Goal: Find specific page/section: Find specific page/section

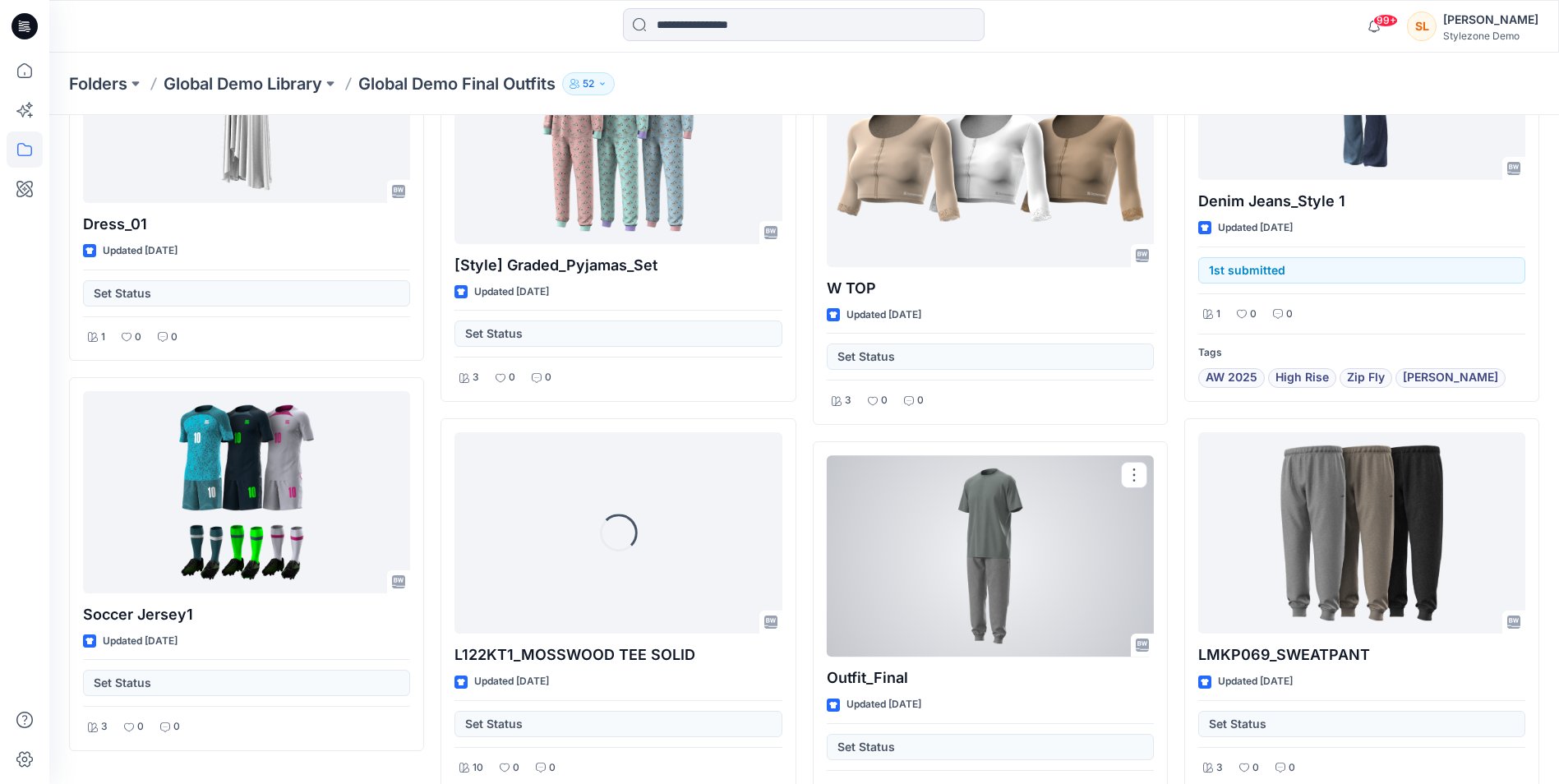
scroll to position [1953, 0]
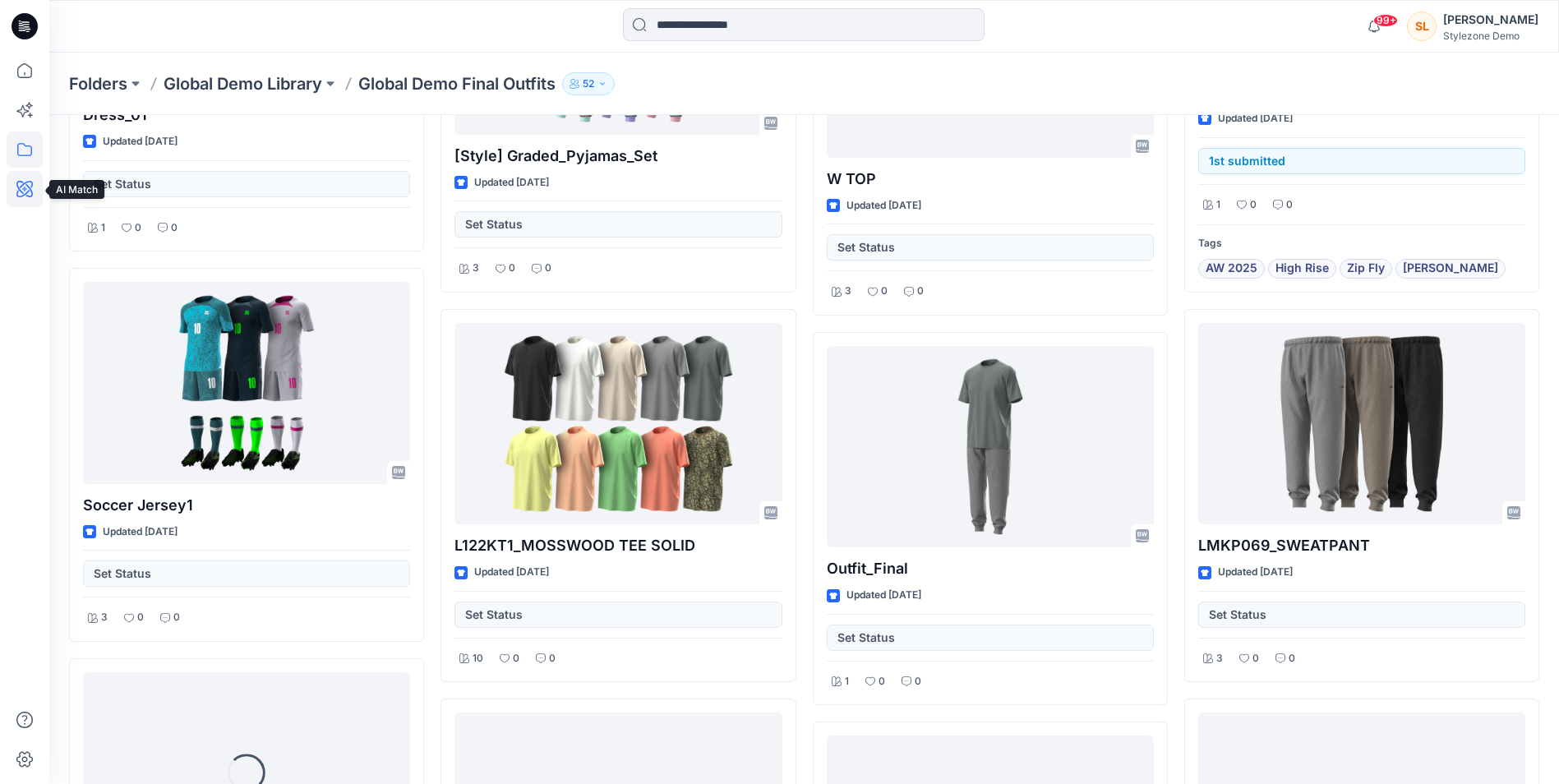
click at [34, 192] on icon at bounding box center [25, 189] width 36 height 36
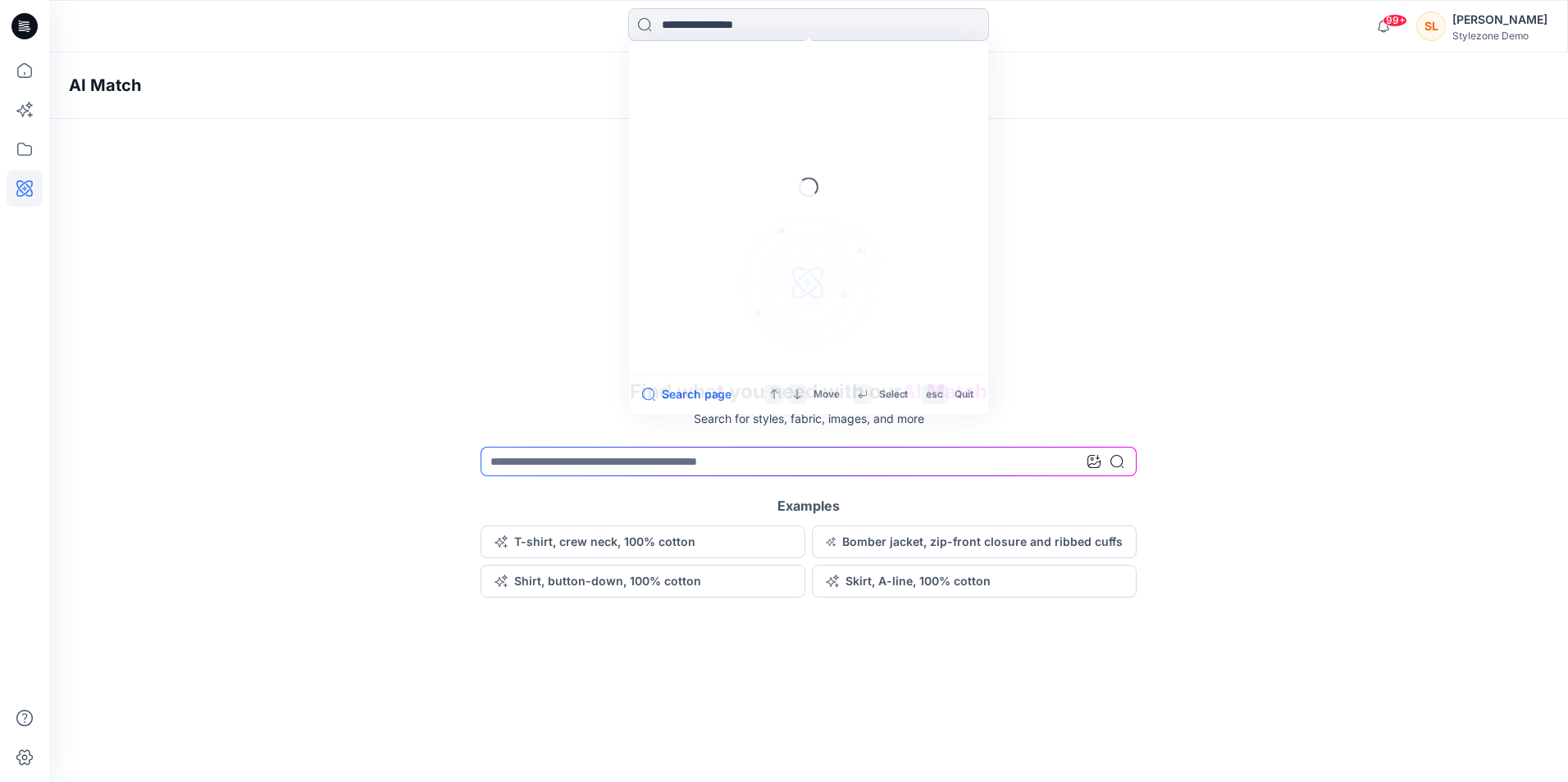
click at [785, 32] on input at bounding box center [808, 24] width 361 height 33
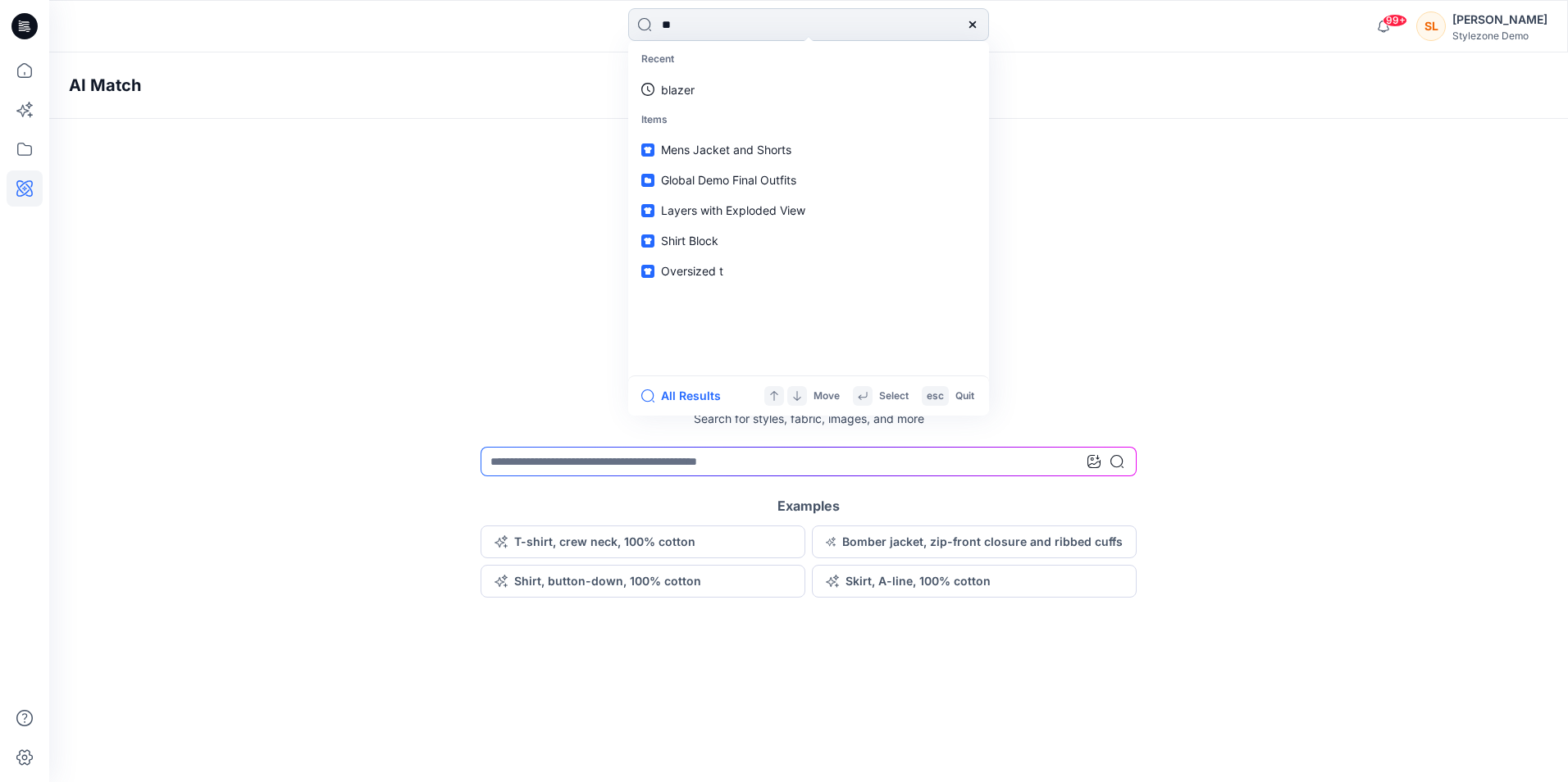
type input "***"
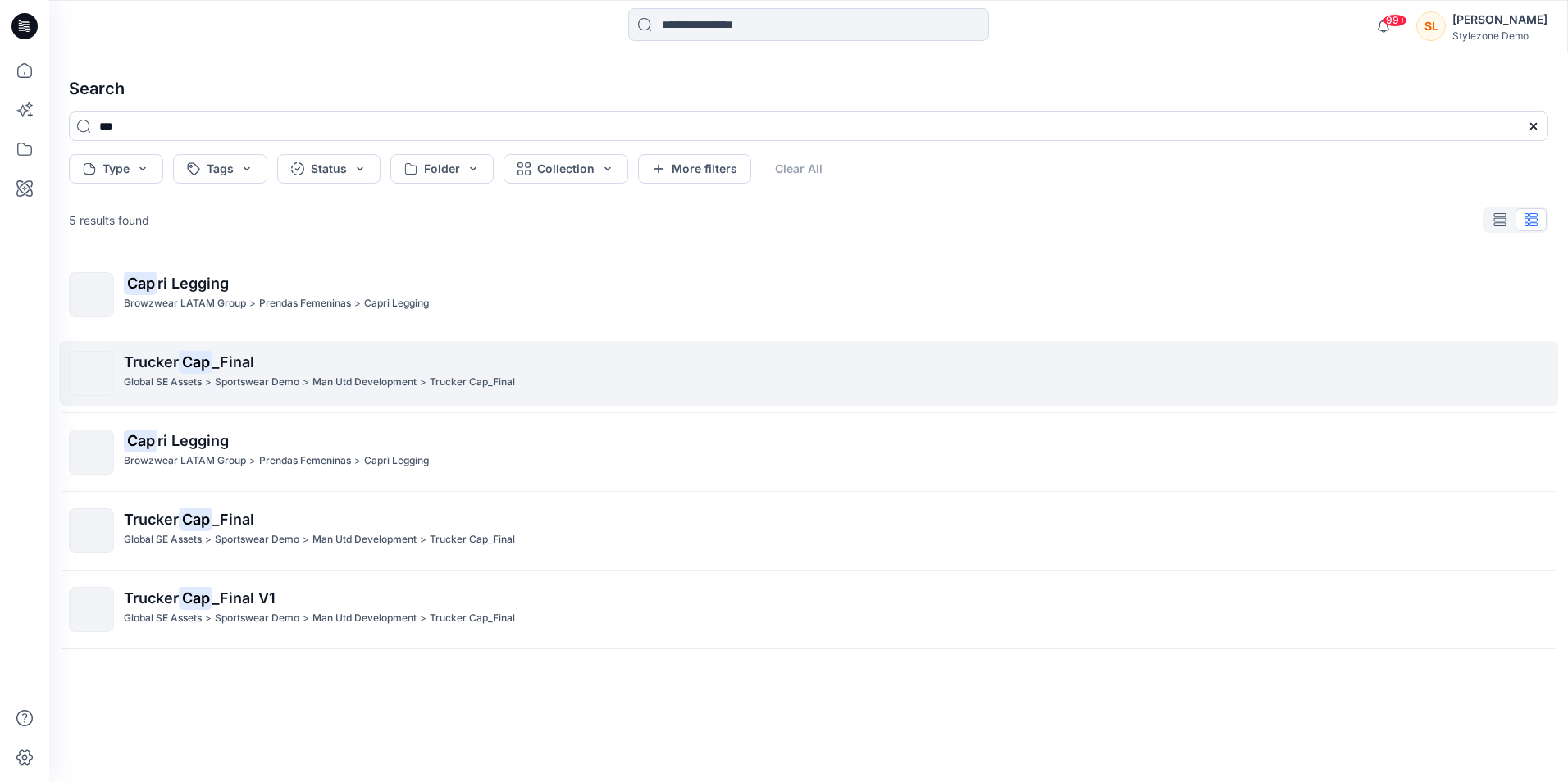
click at [376, 386] on p "Man Utd Development" at bounding box center [364, 382] width 104 height 17
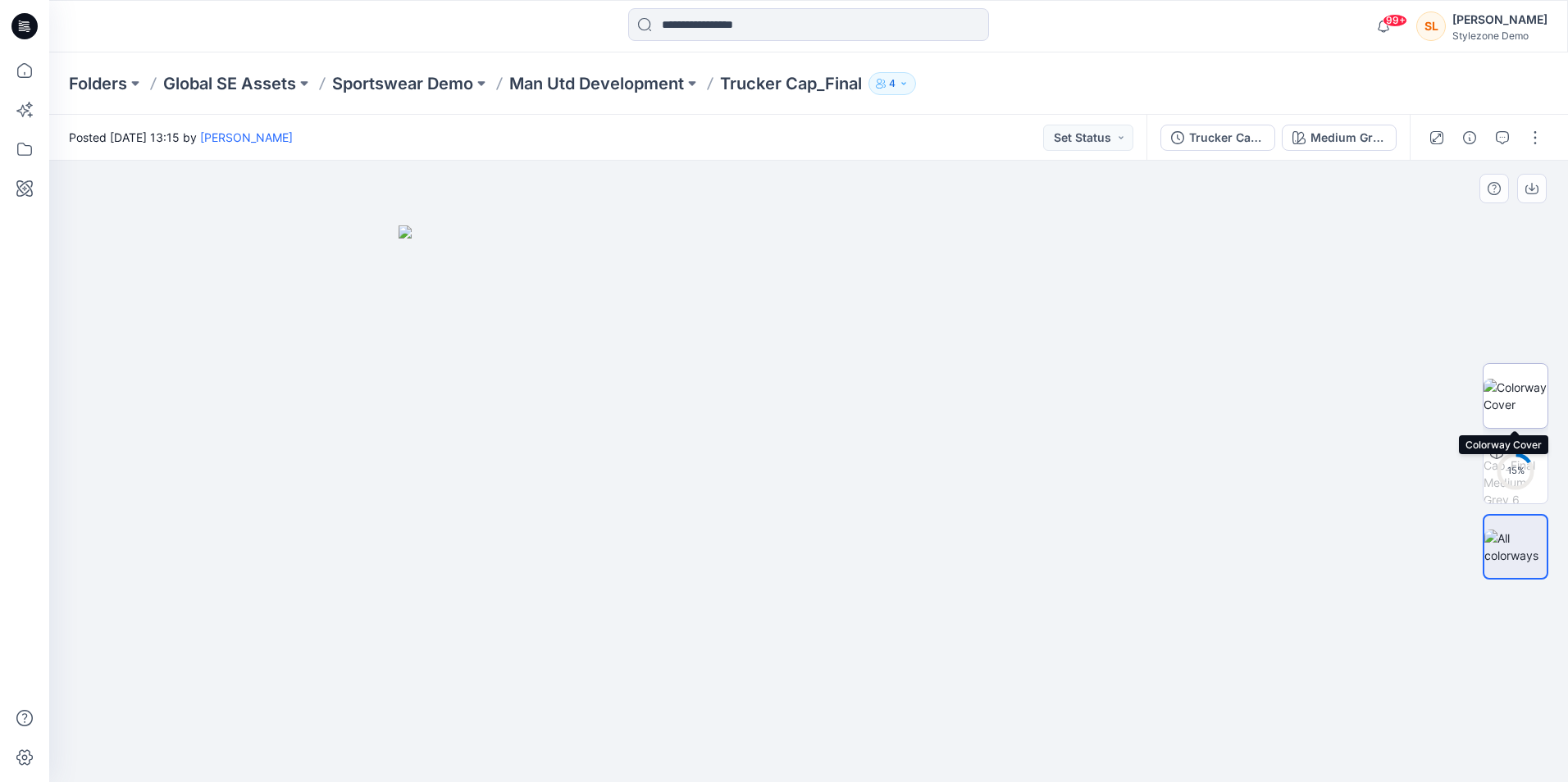
click at [1530, 395] on img at bounding box center [1516, 396] width 64 height 35
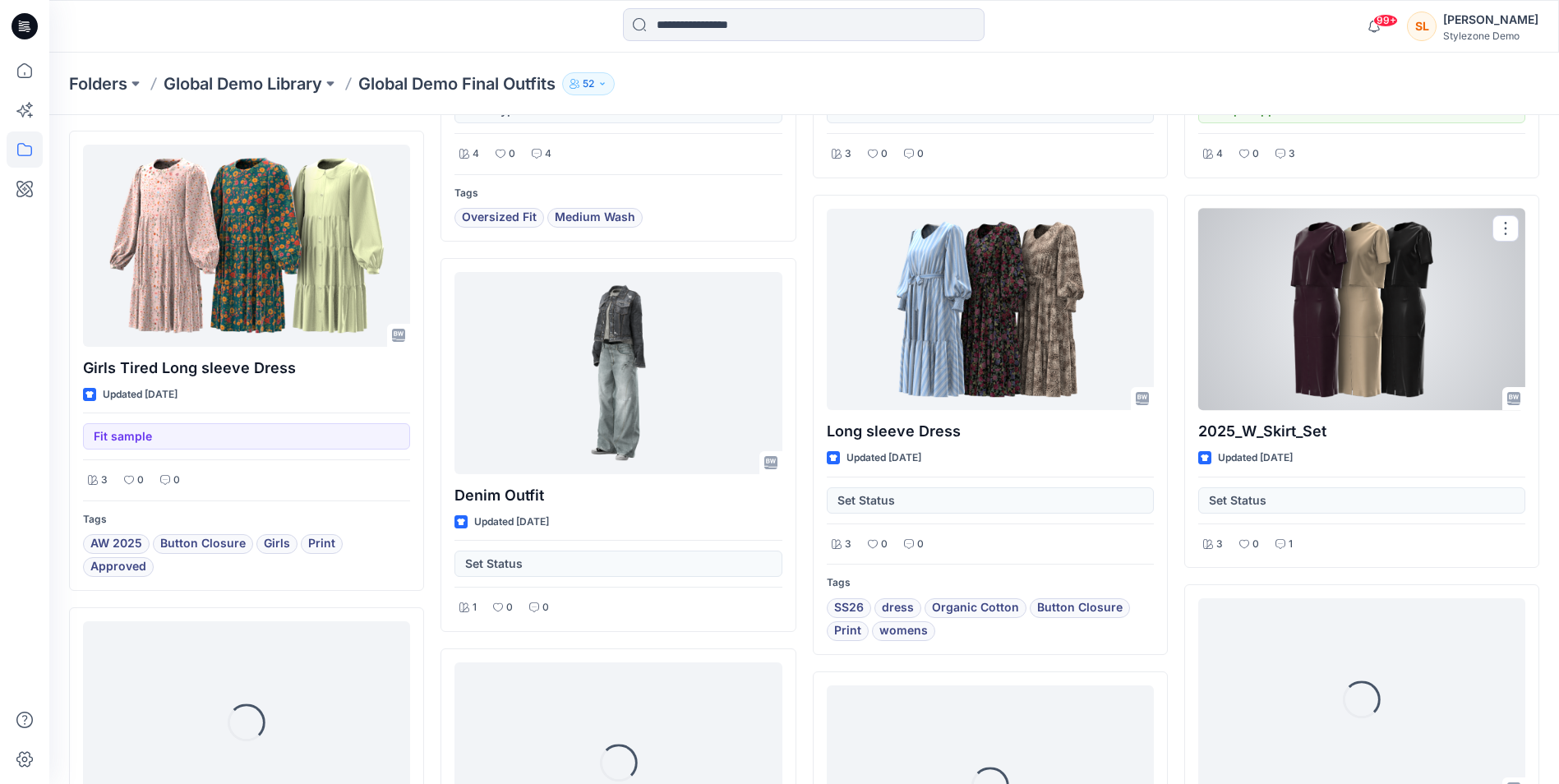
scroll to position [834, 0]
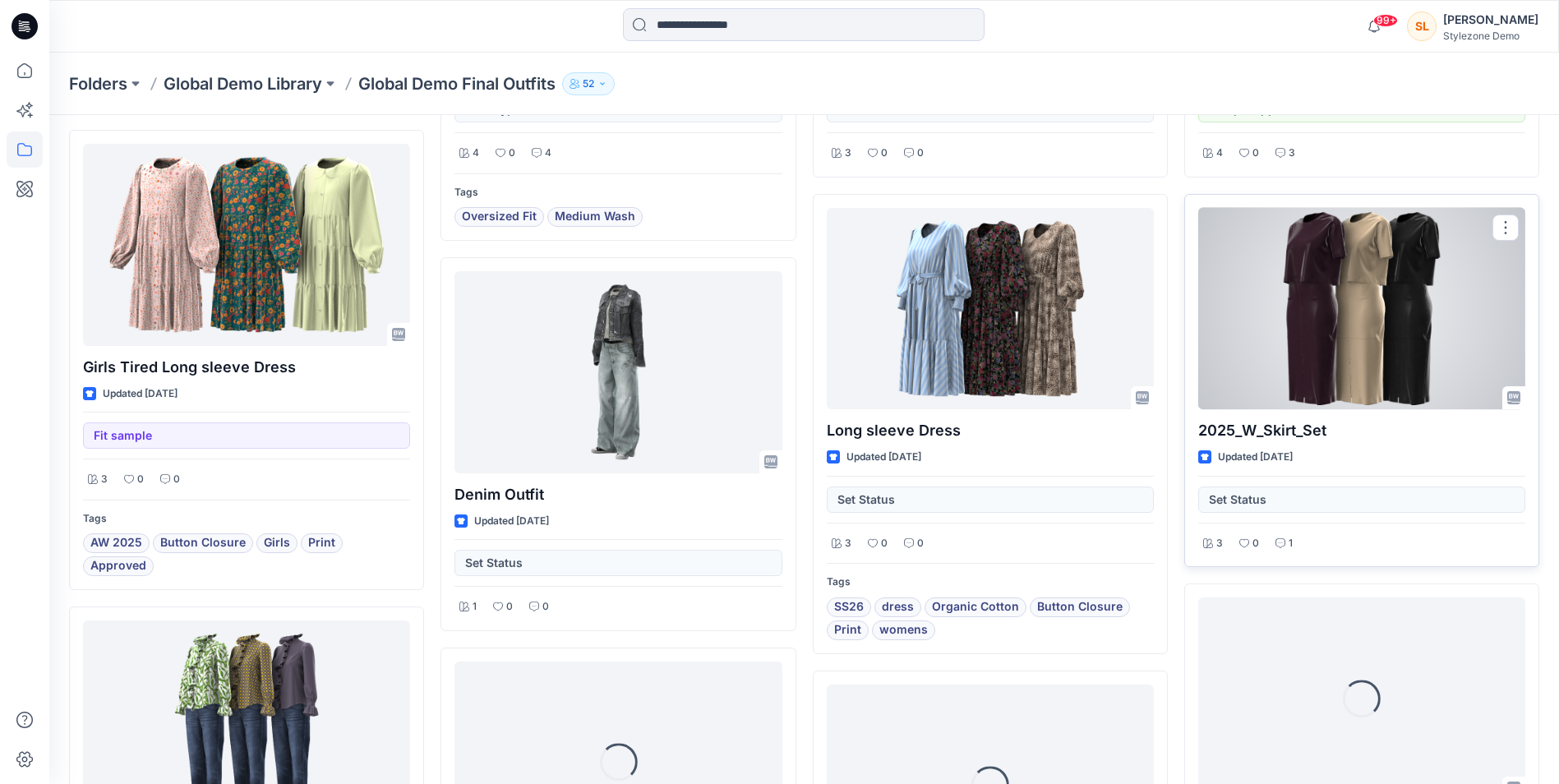
click at [1215, 324] on div at bounding box center [1362, 309] width 327 height 201
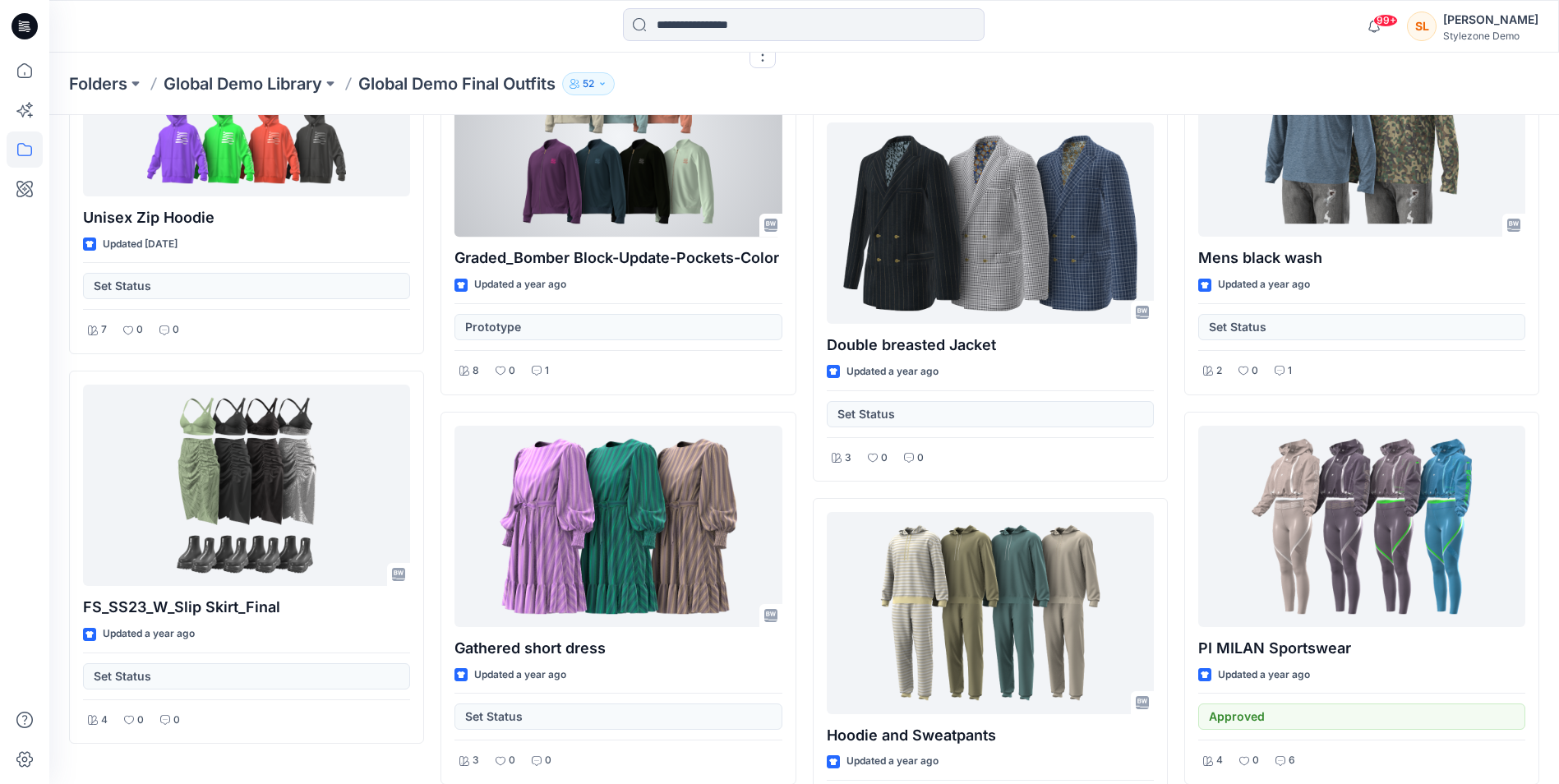
scroll to position [3024, 0]
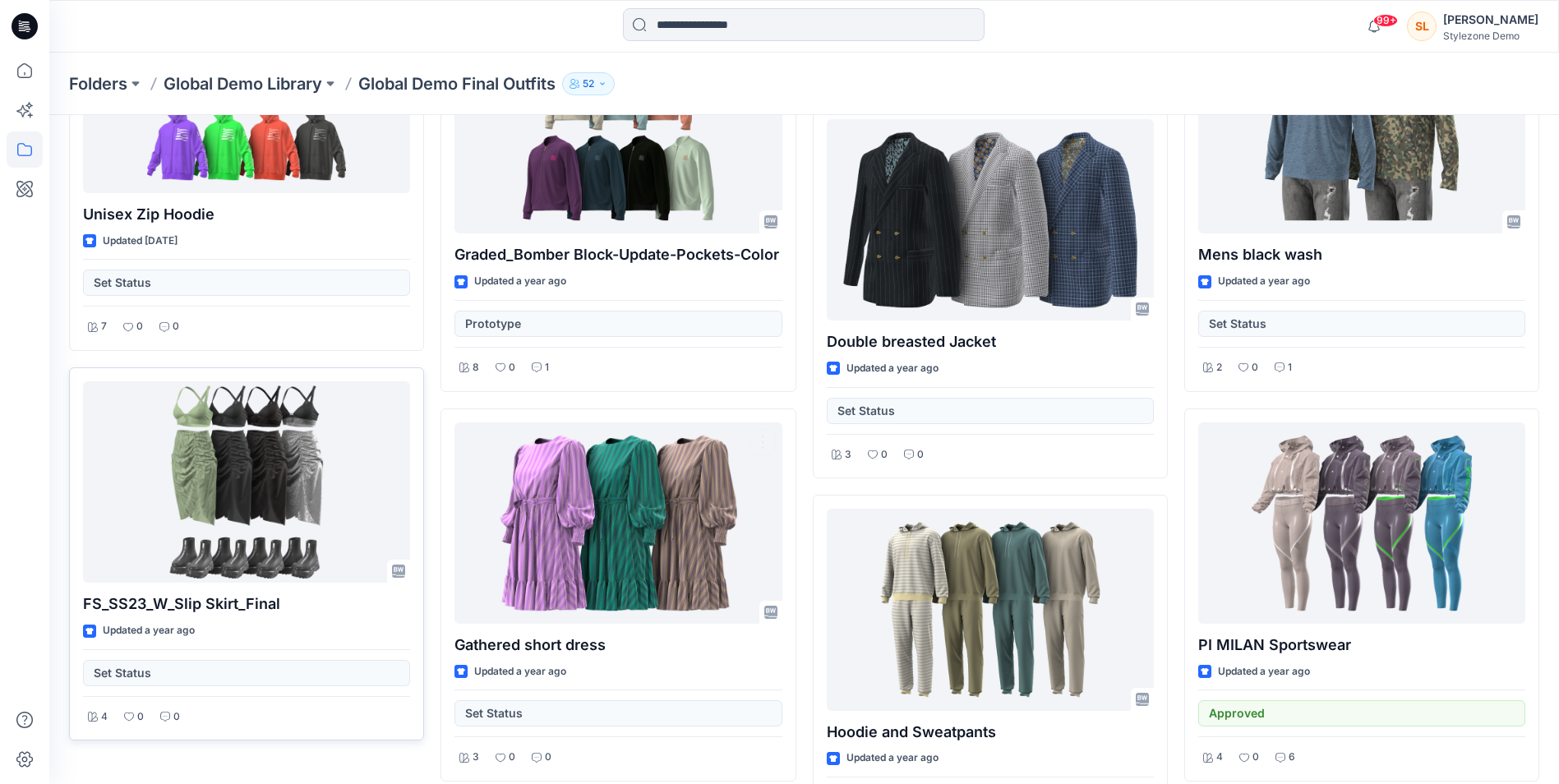
click at [172, 653] on div "Set Status" at bounding box center [246, 668] width 327 height 37
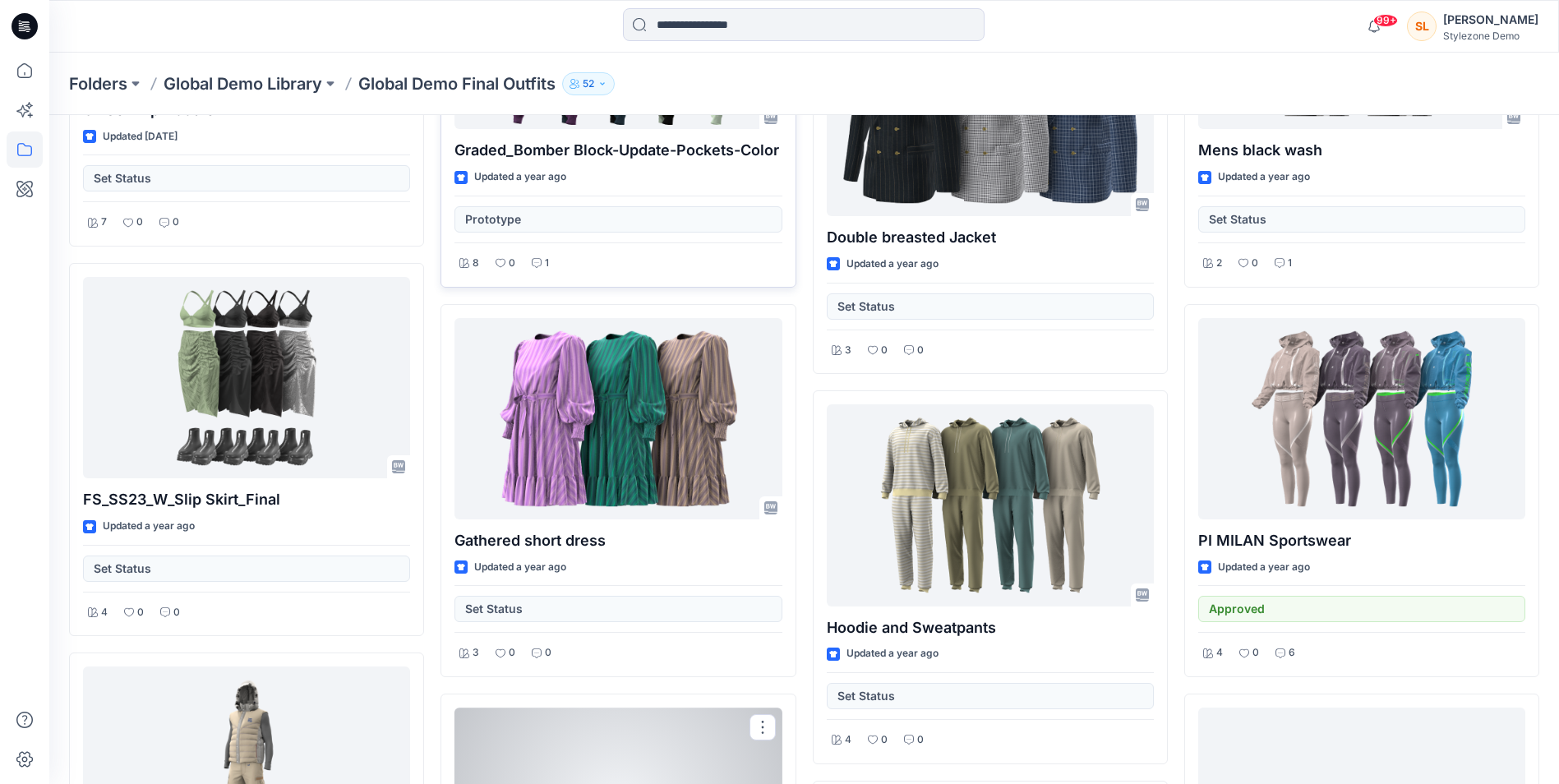
scroll to position [3023, 0]
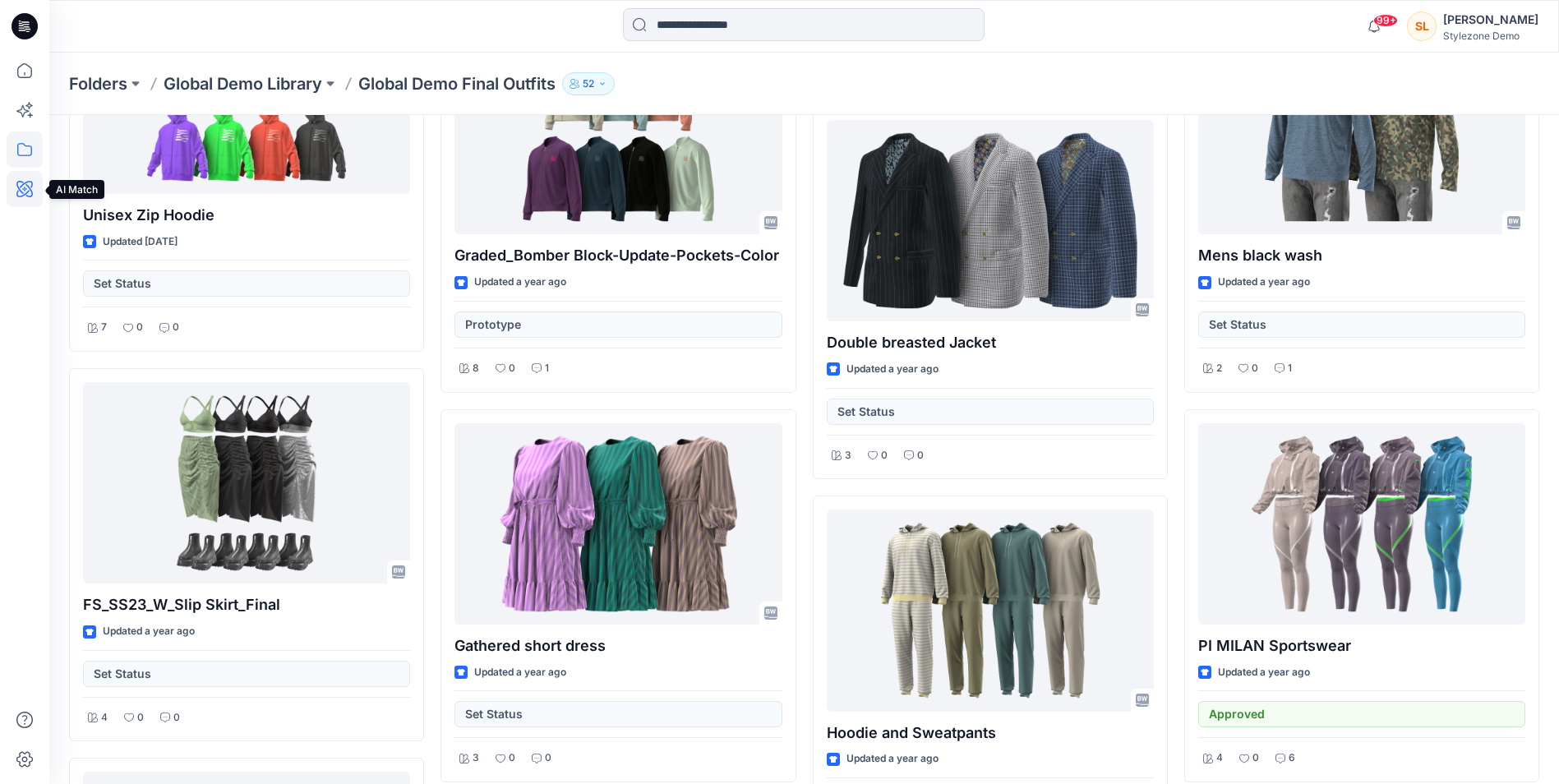
click at [20, 187] on icon at bounding box center [24, 189] width 16 height 16
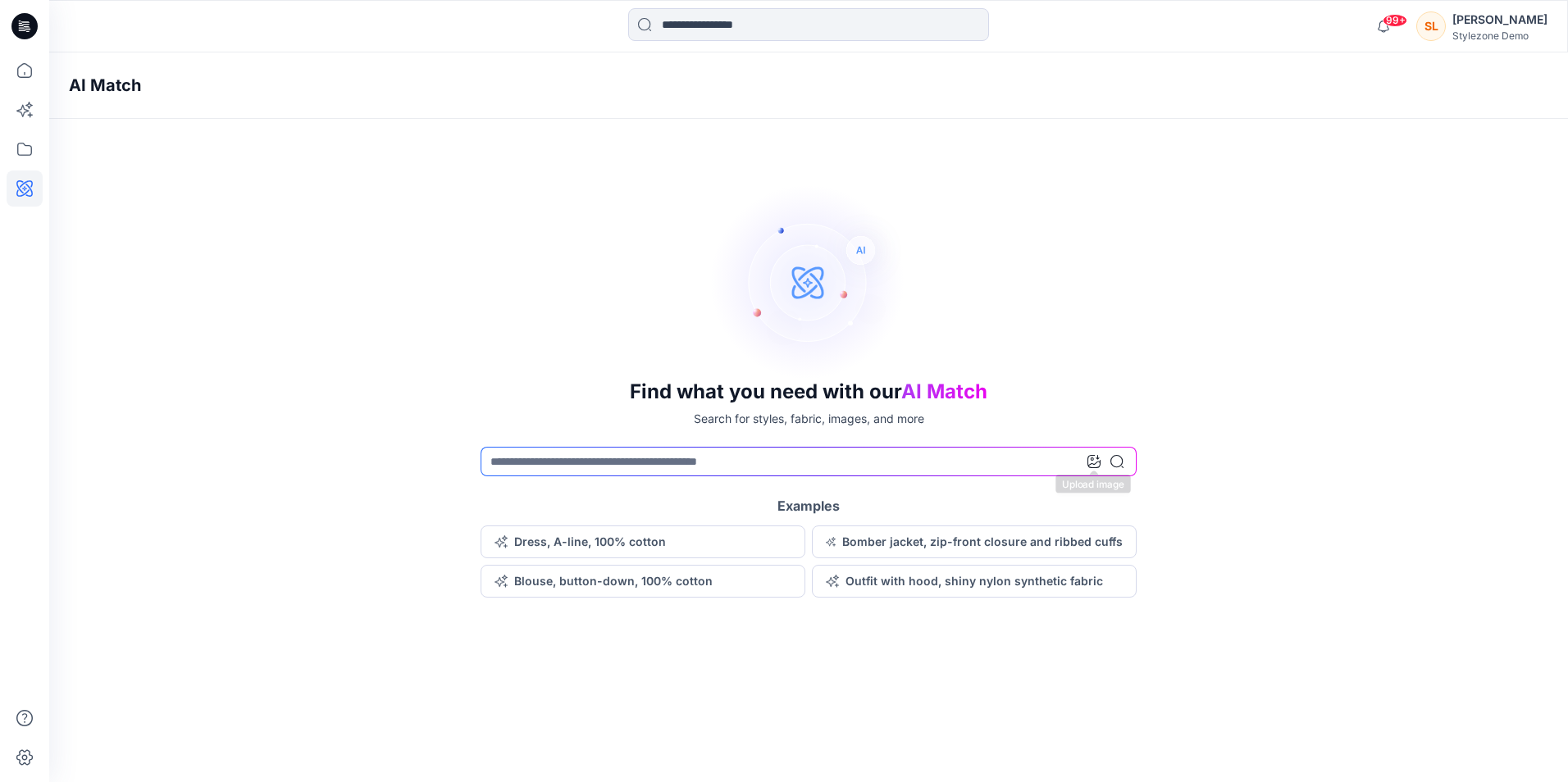
click at [1095, 465] on icon at bounding box center [1094, 461] width 14 height 13
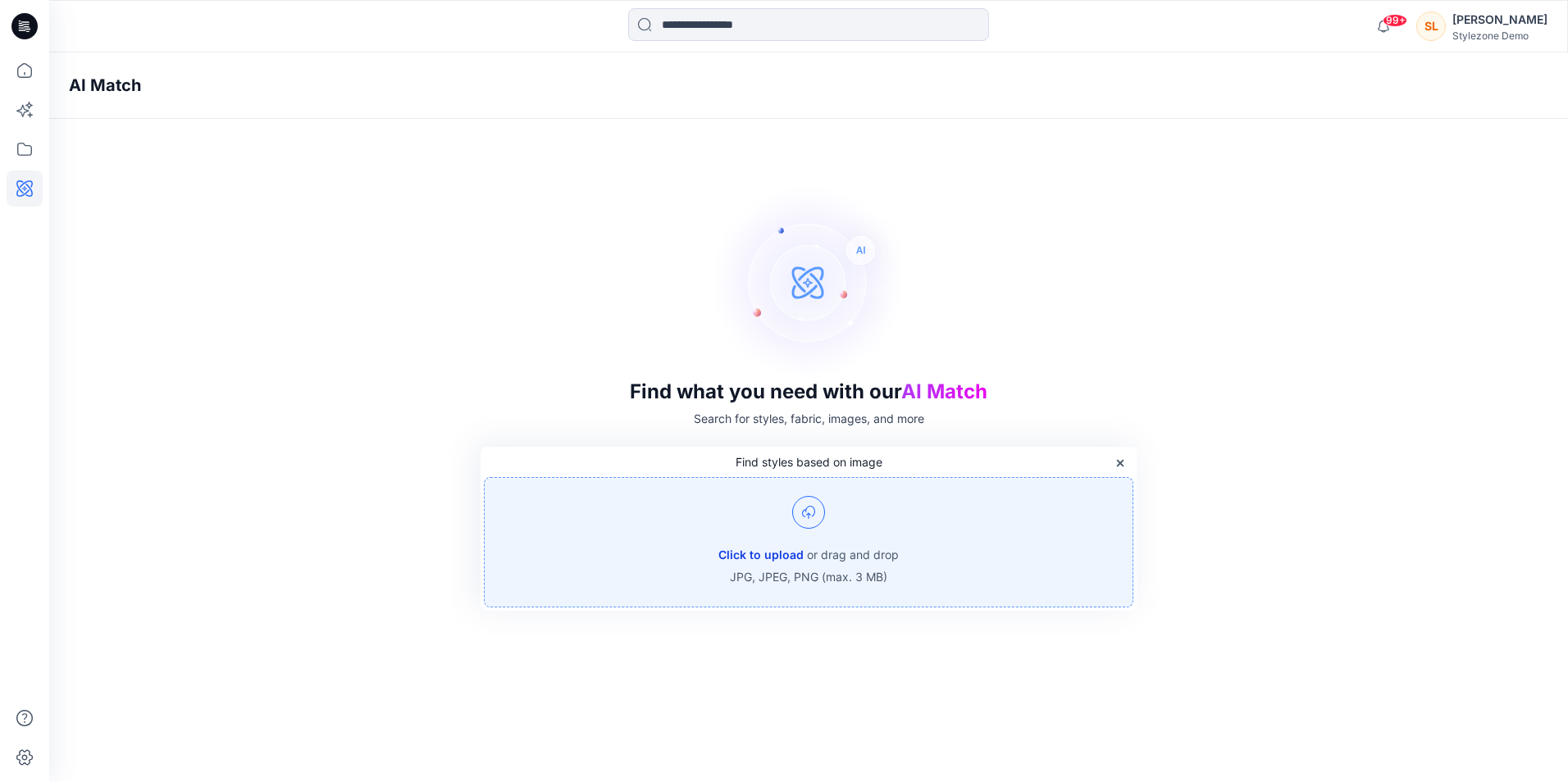
click at [791, 556] on button "Click to upload" at bounding box center [760, 554] width 85 height 19
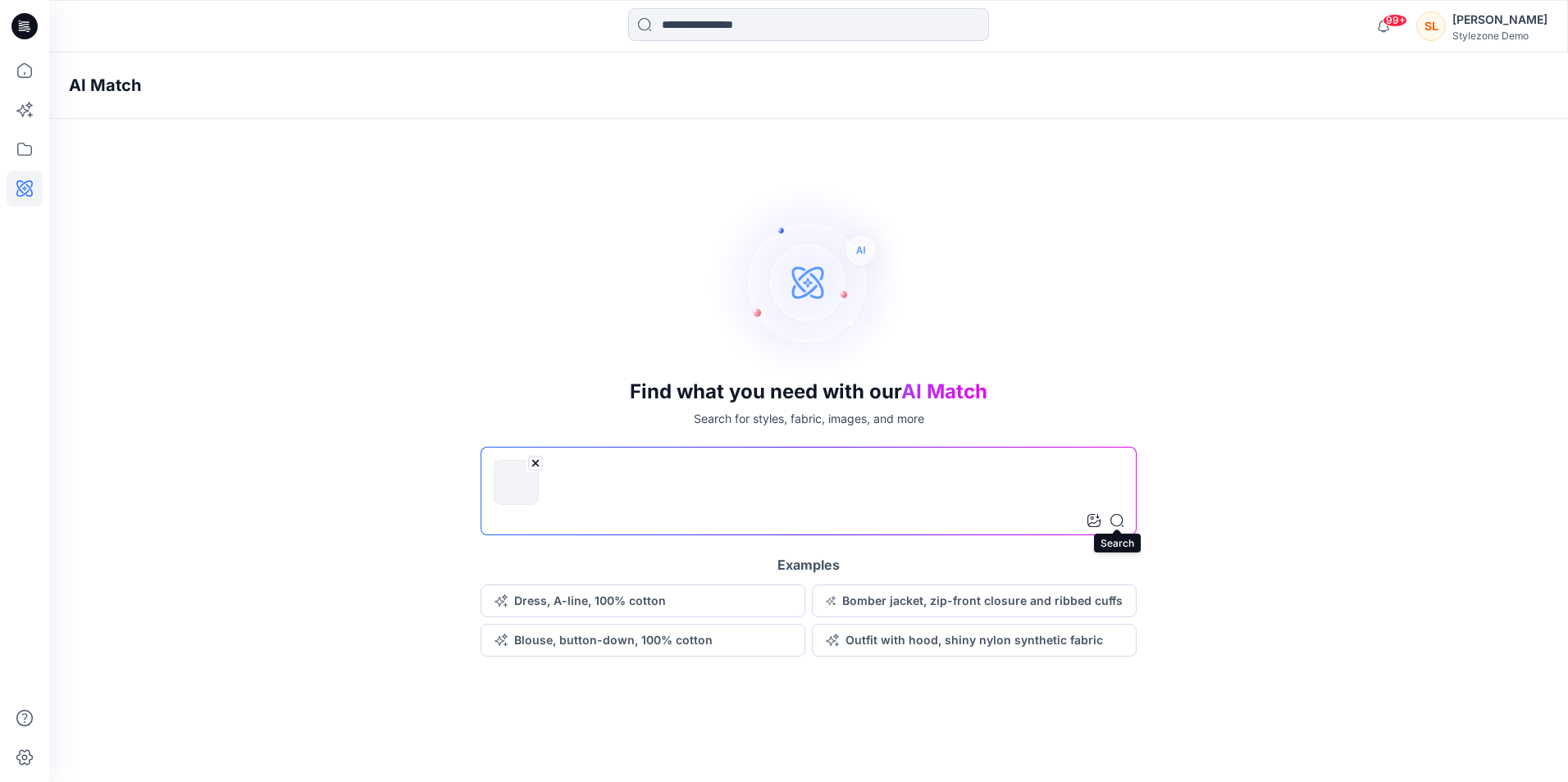
click at [1119, 524] on icon at bounding box center [1117, 520] width 14 height 13
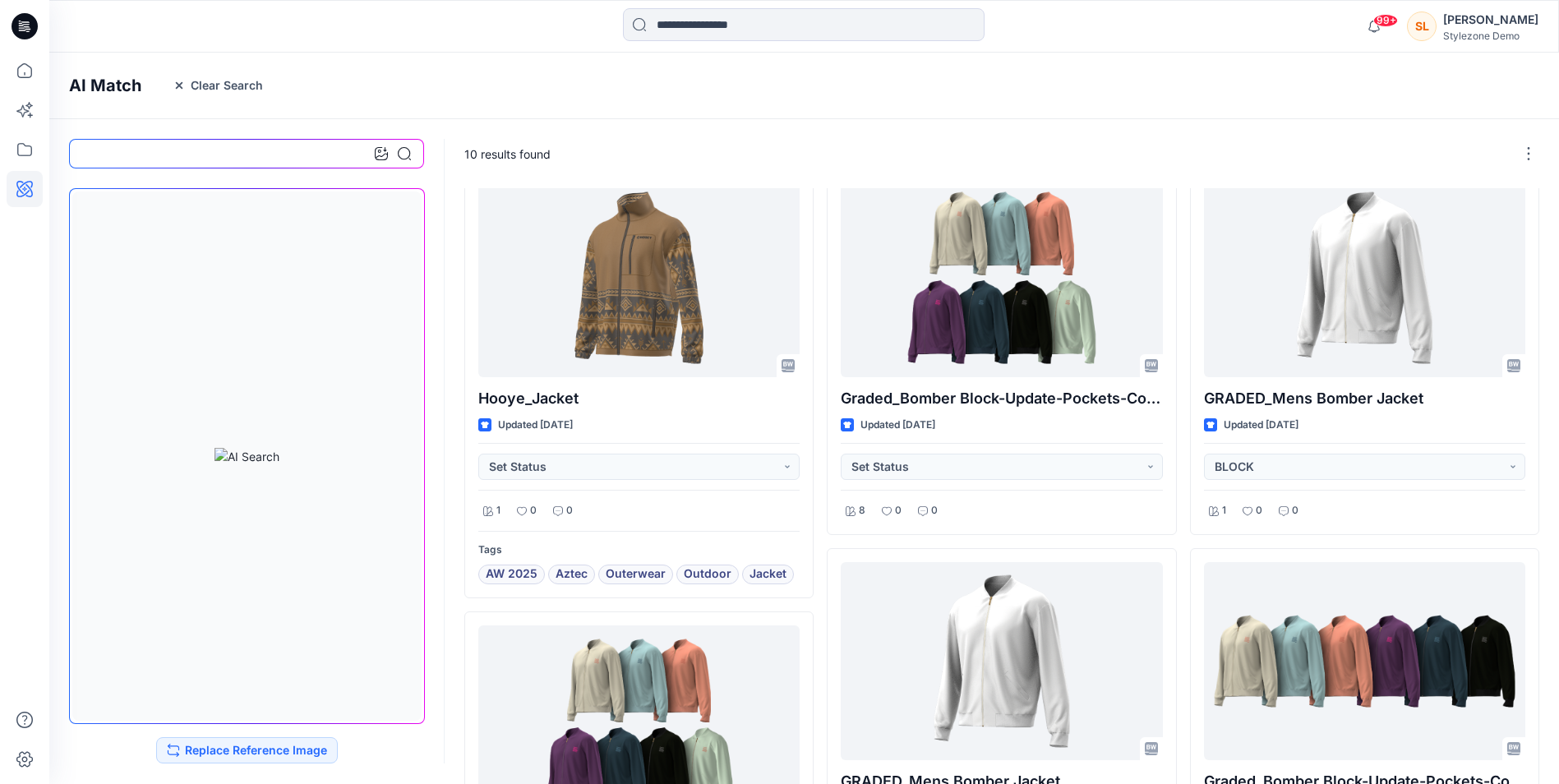
scroll to position [408, 0]
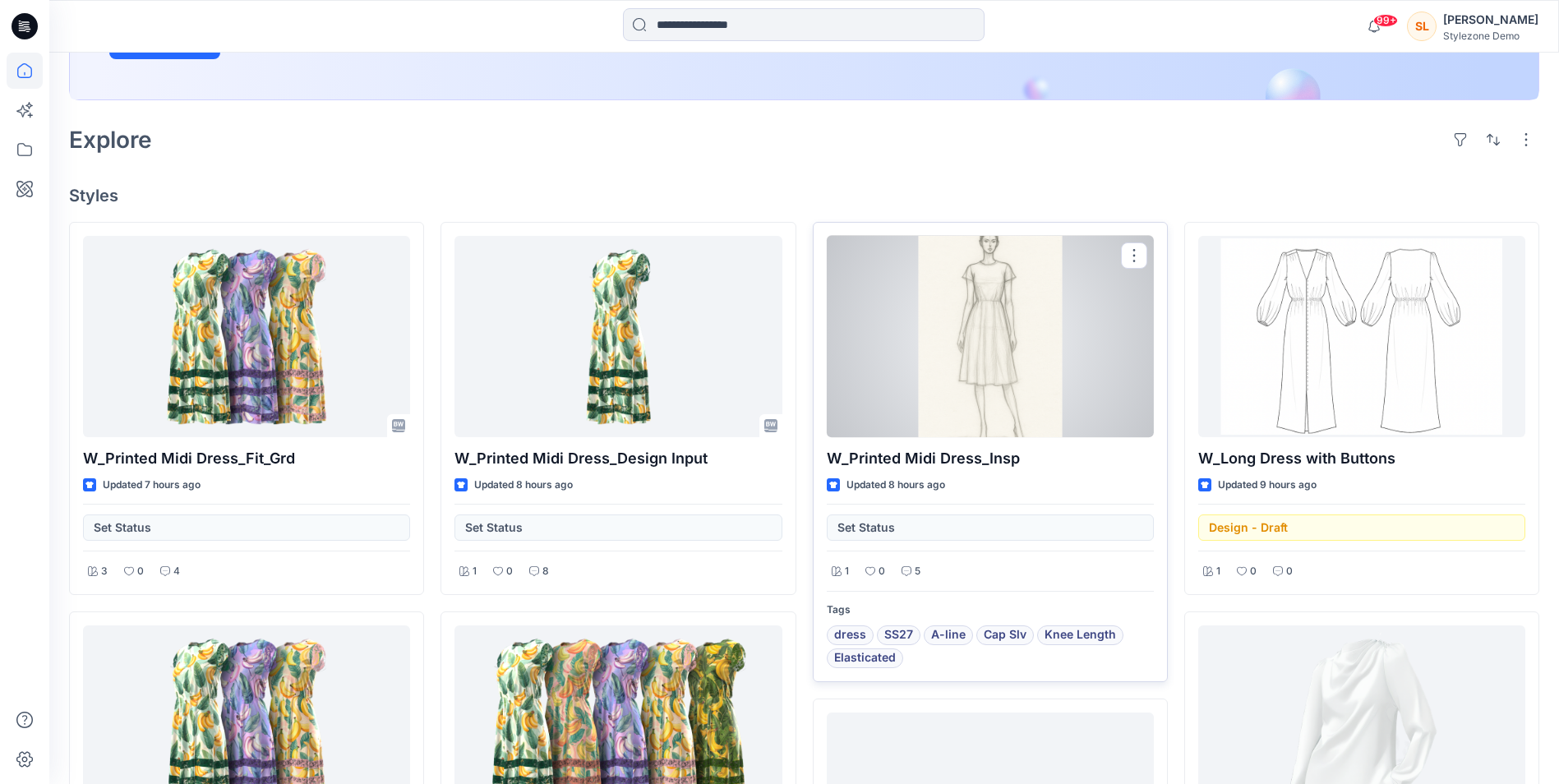
scroll to position [347, 0]
click at [913, 677] on div "W_Printed Midi Dress_Insp Updated 8 hours ago Set Status 1 0 5 Tags dress SS27 …" at bounding box center [991, 450] width 355 height 460
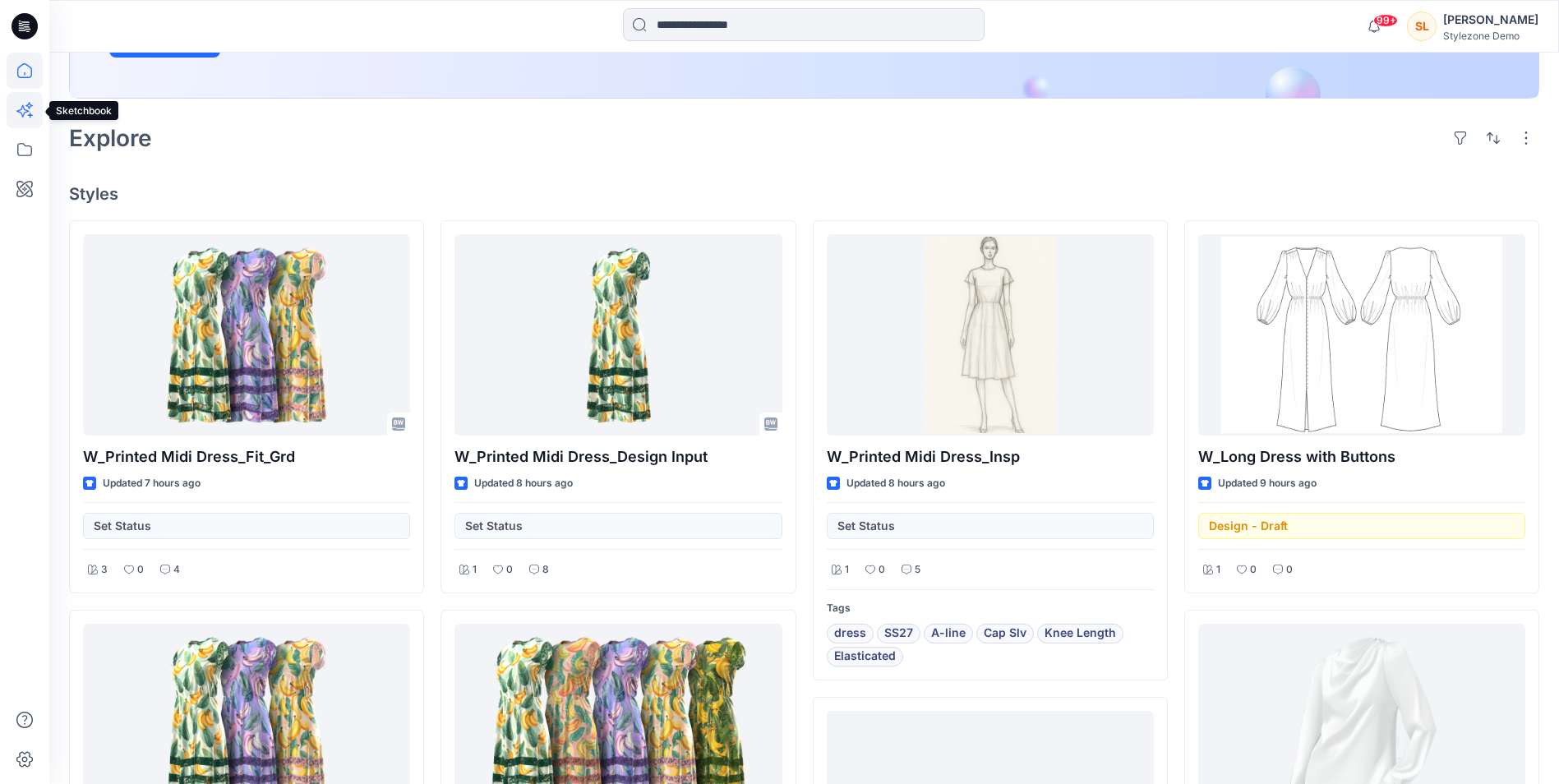
click at [30, 105] on icon at bounding box center [25, 110] width 36 height 36
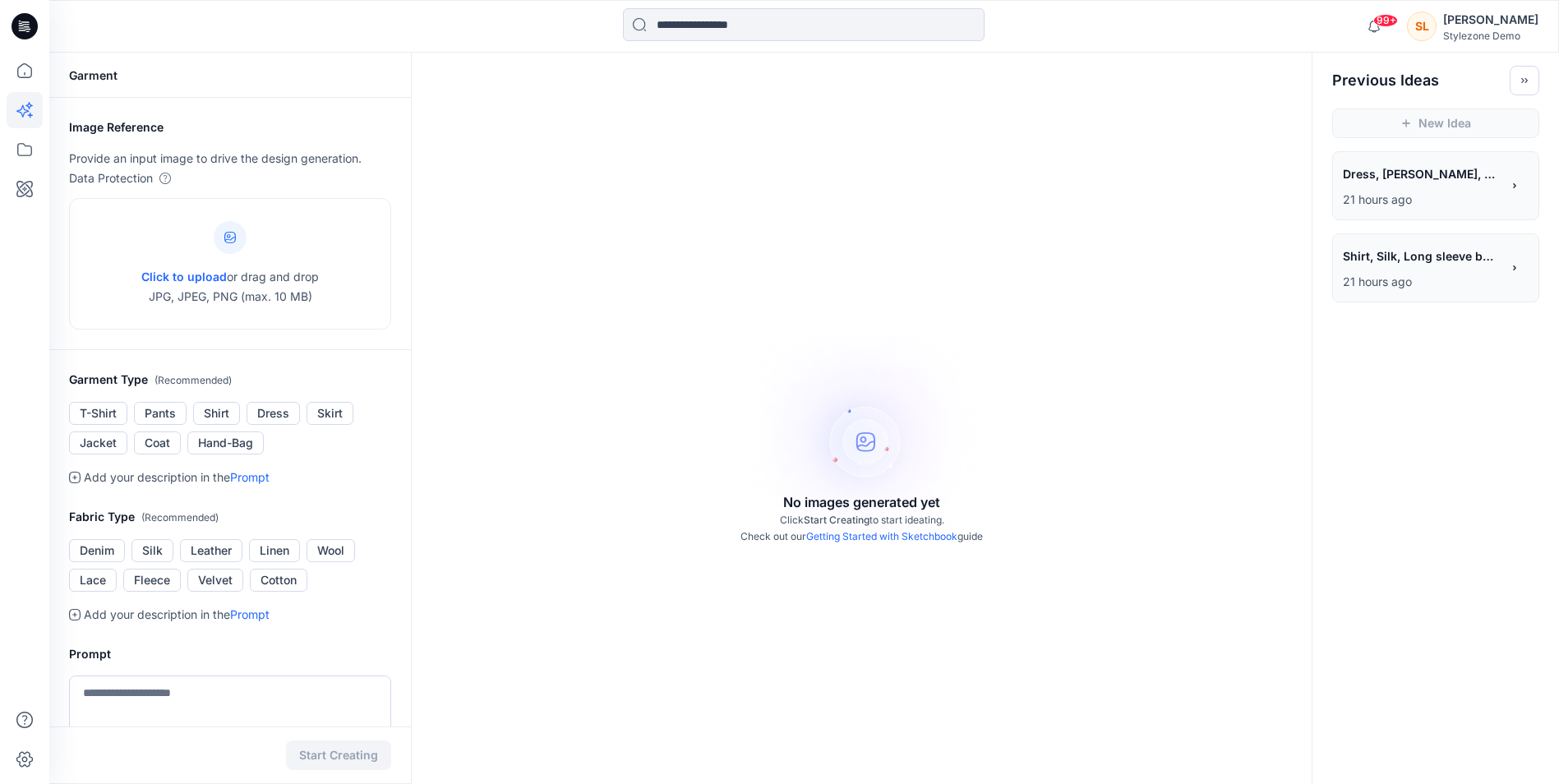
click at [1443, 184] on span "Dress, Cotton, model wearing maxi Flowly sleeveless dress with print, summer ti…" at bounding box center [1421, 173] width 156 height 24
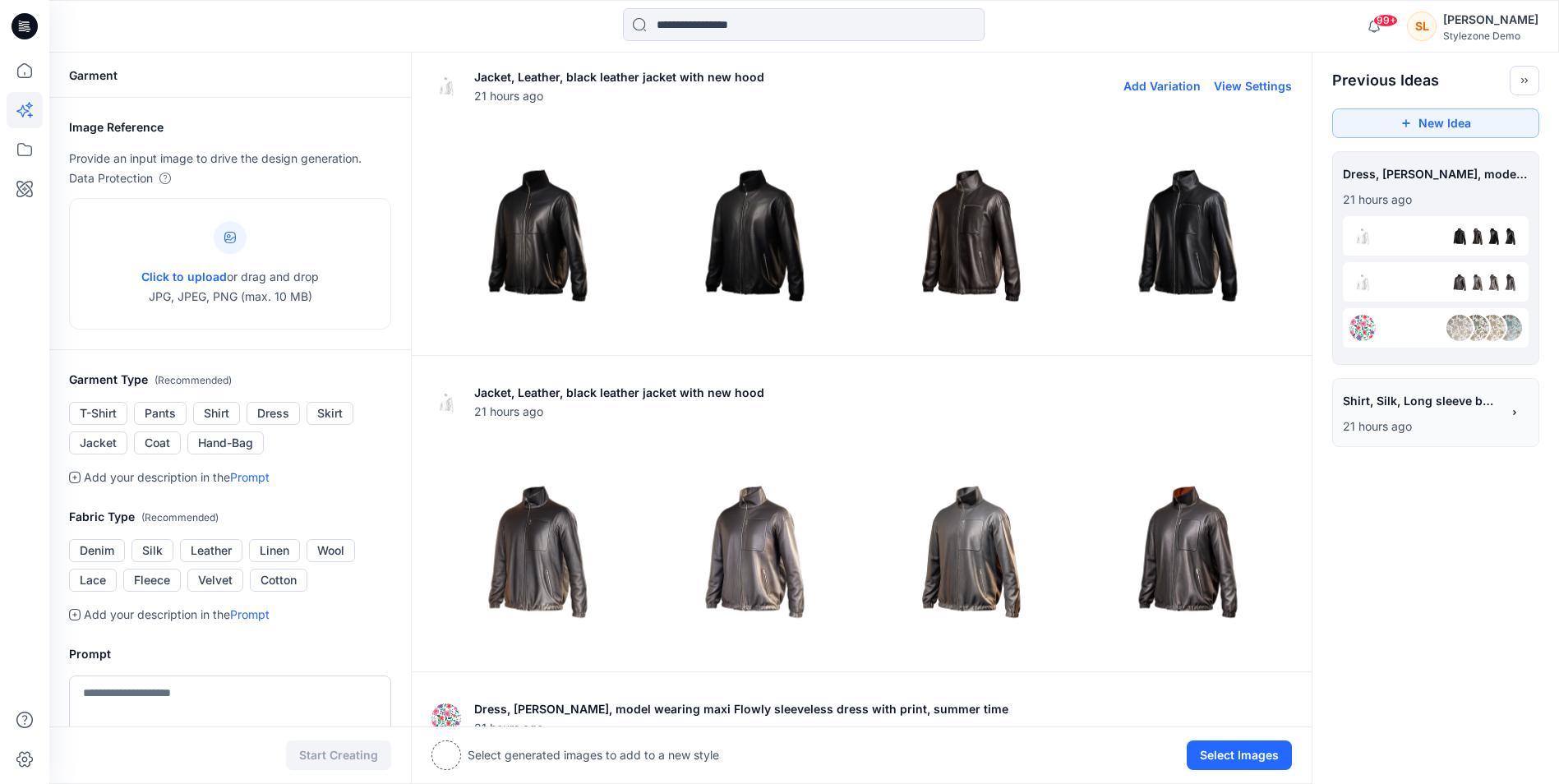
click at [942, 260] on img at bounding box center [970, 230] width 209 height 209
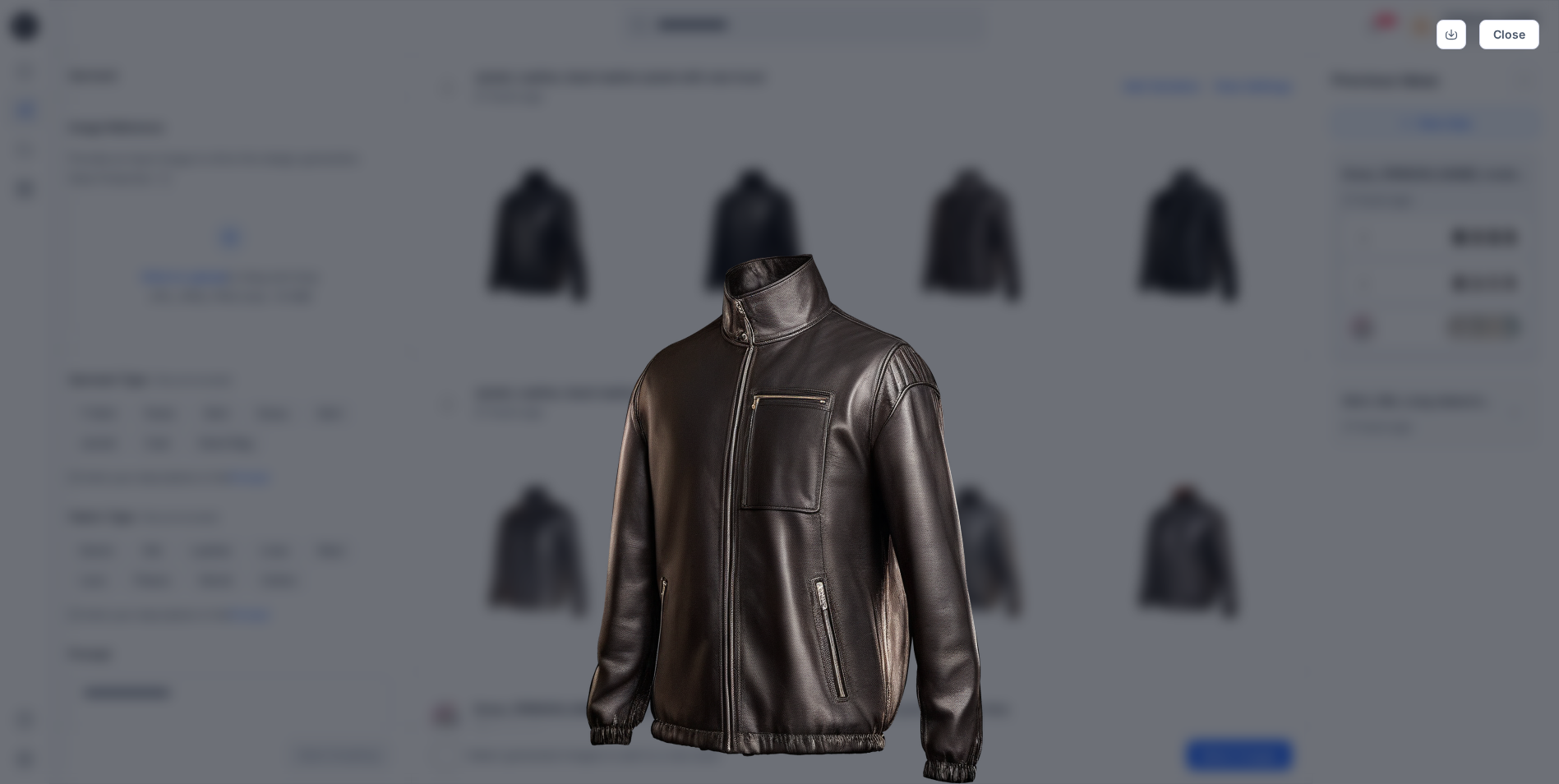
click at [1062, 418] on img at bounding box center [780, 496] width 842 height 842
click at [1167, 238] on img at bounding box center [780, 496] width 842 height 842
click at [1166, 203] on img at bounding box center [780, 496] width 842 height 842
click at [1511, 28] on button "Close" at bounding box center [1509, 34] width 60 height 30
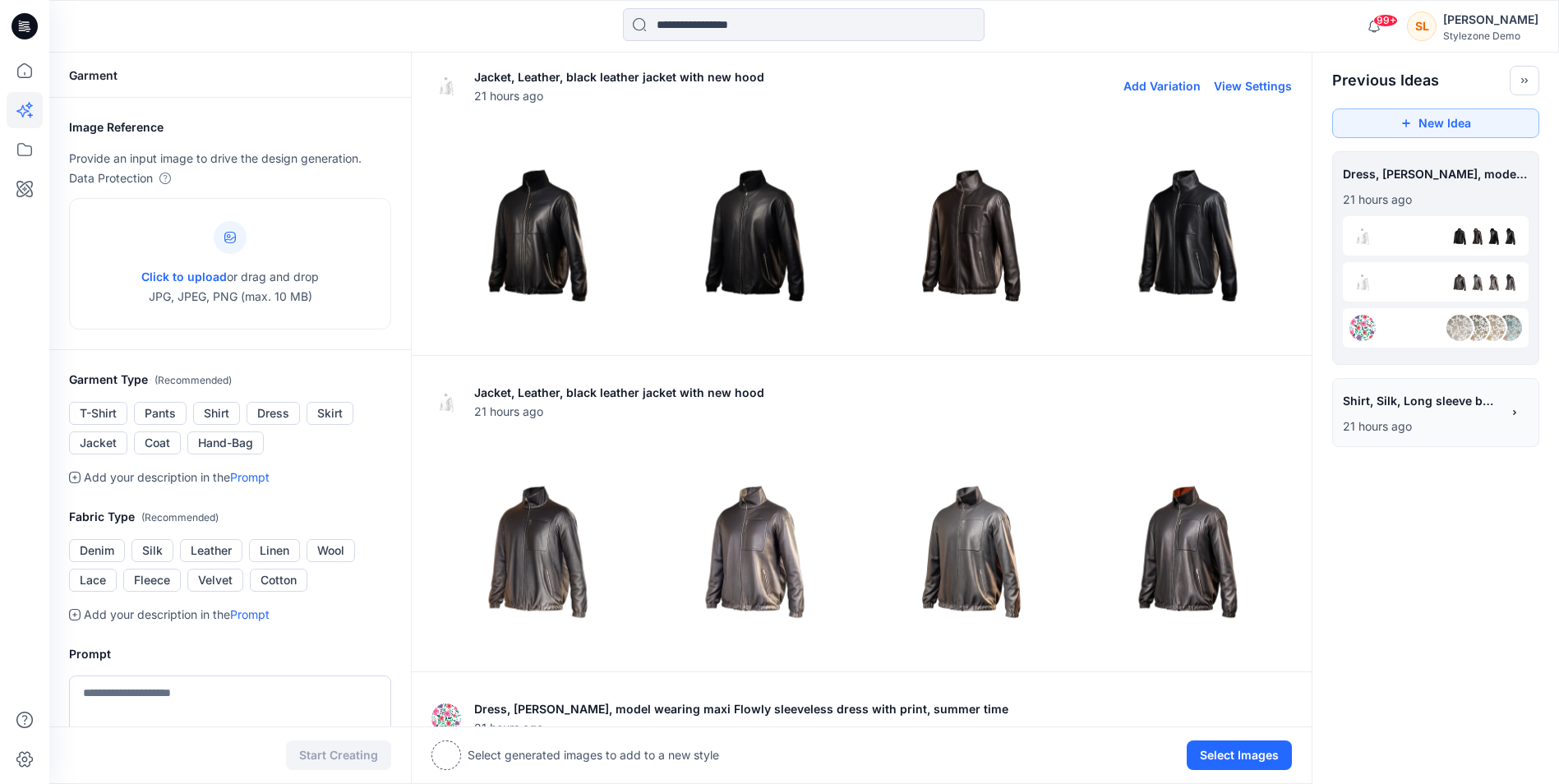
click at [1186, 235] on img at bounding box center [1187, 230] width 209 height 209
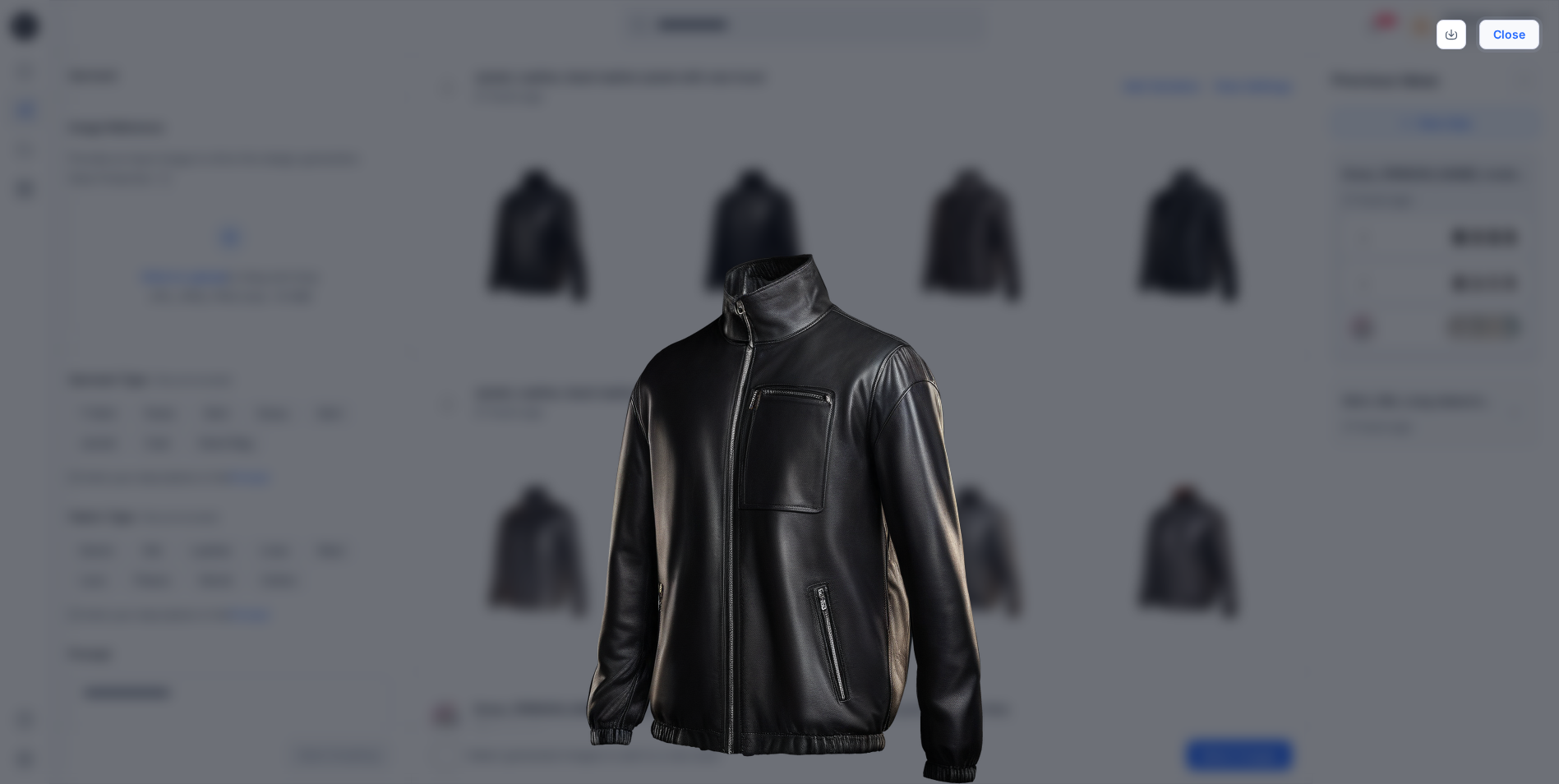
click at [1495, 35] on button "Close" at bounding box center [1509, 34] width 60 height 30
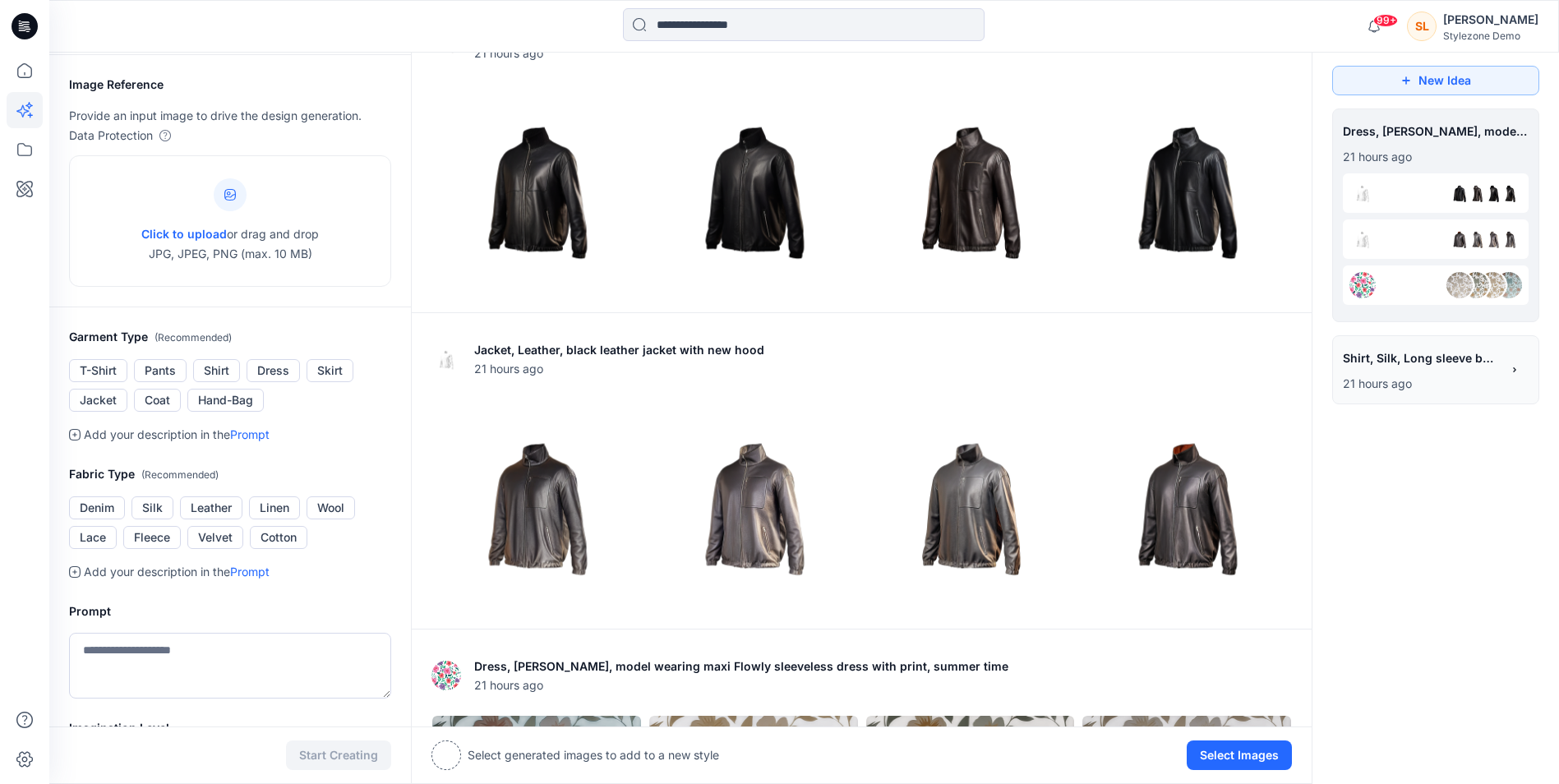
scroll to position [41, 0]
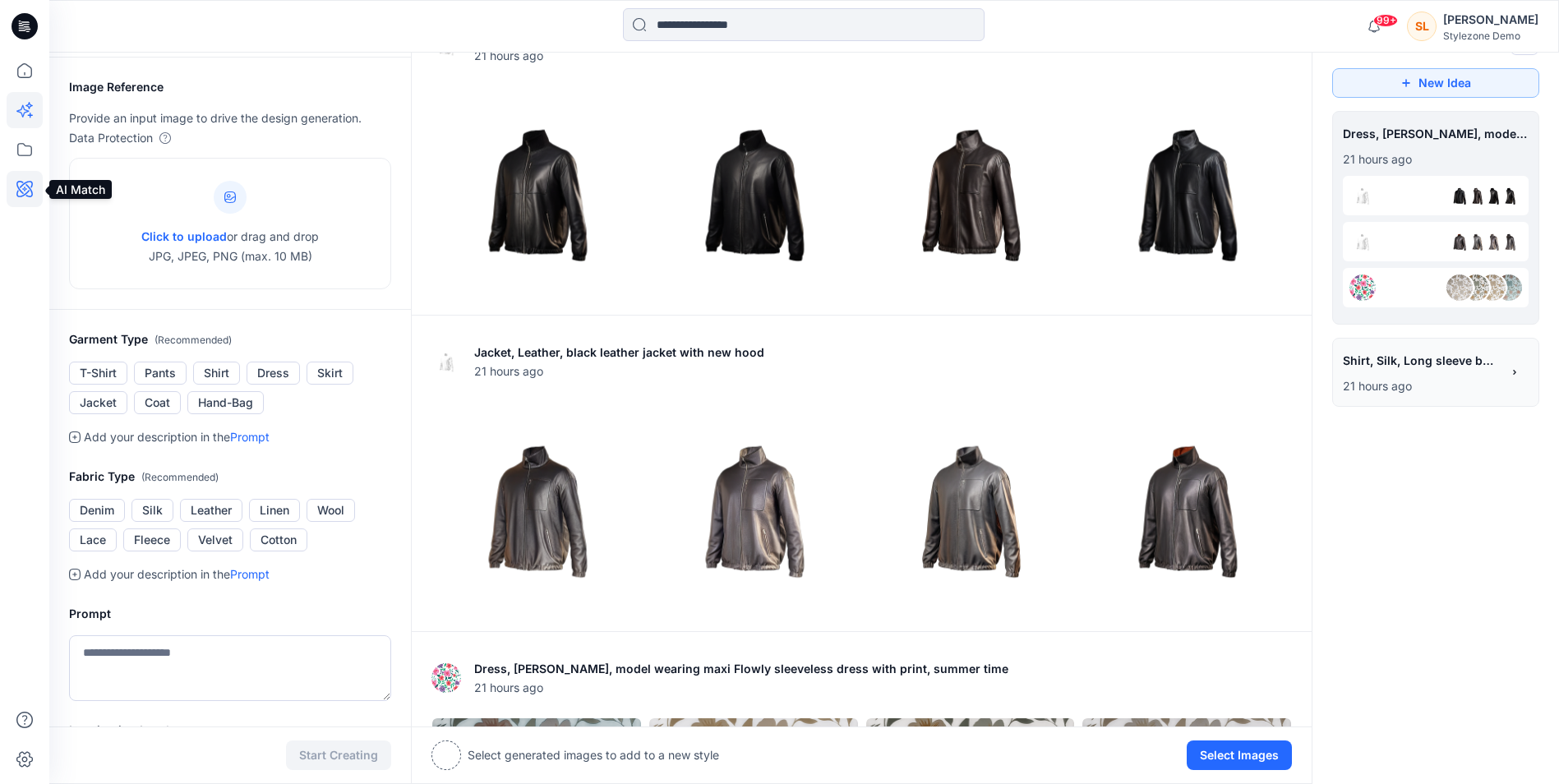
click at [30, 184] on icon at bounding box center [25, 189] width 36 height 36
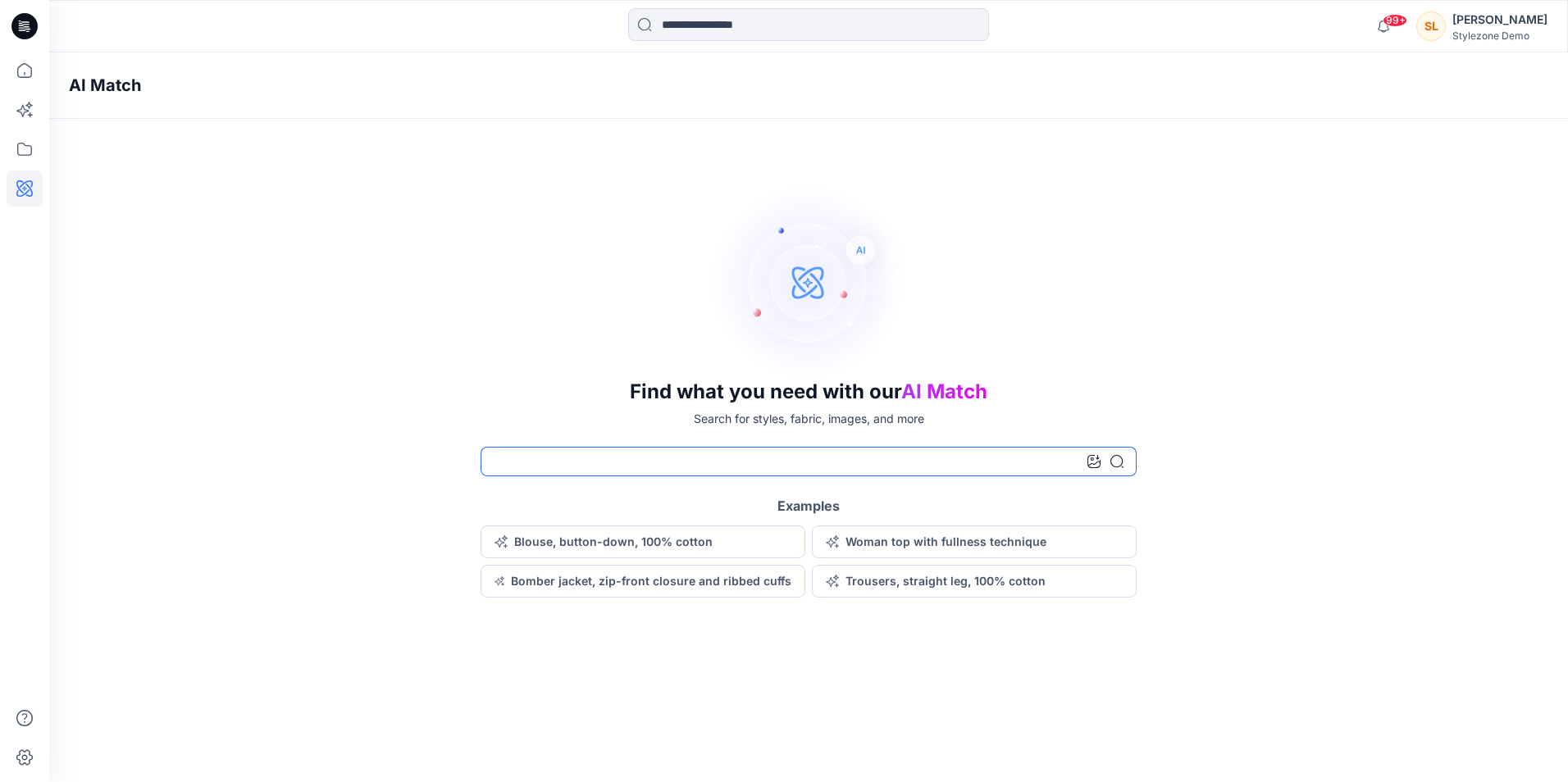
click at [668, 467] on input at bounding box center [808, 461] width 656 height 30
click at [668, 471] on input at bounding box center [808, 461] width 656 height 30
type input "*****"
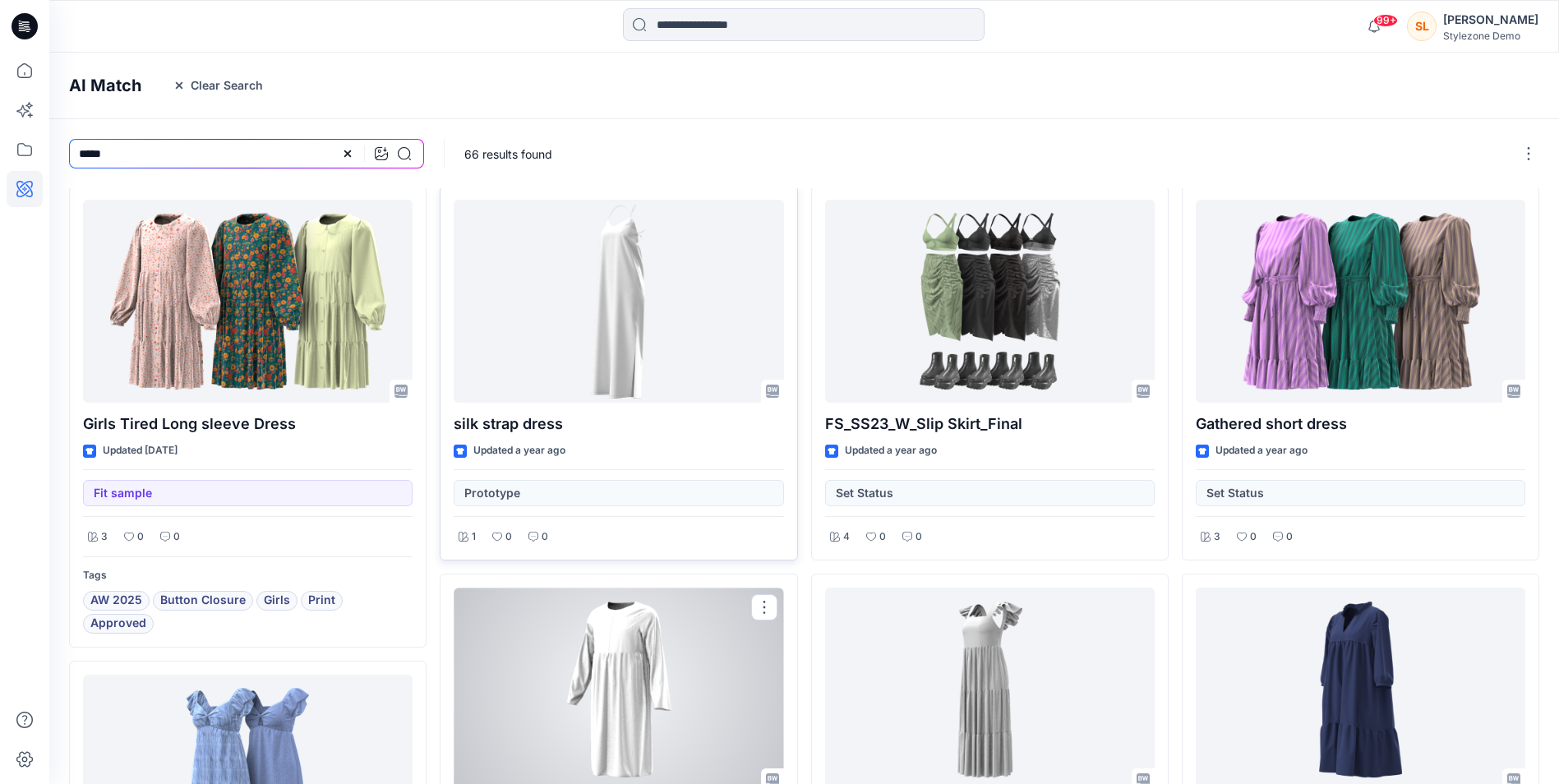
scroll to position [1, 0]
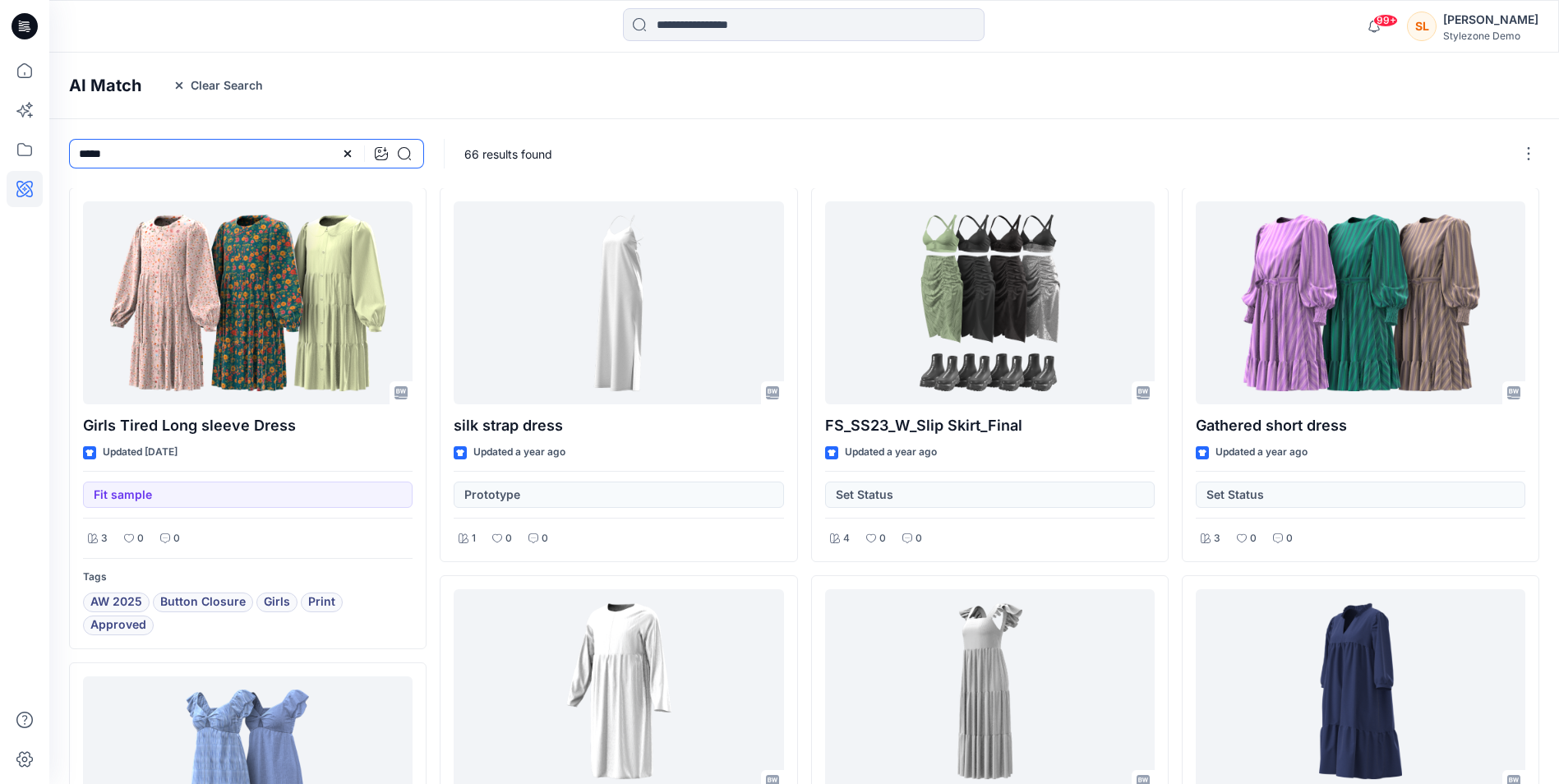
click at [77, 151] on input "*****" at bounding box center [247, 153] width 355 height 30
type input "**********"
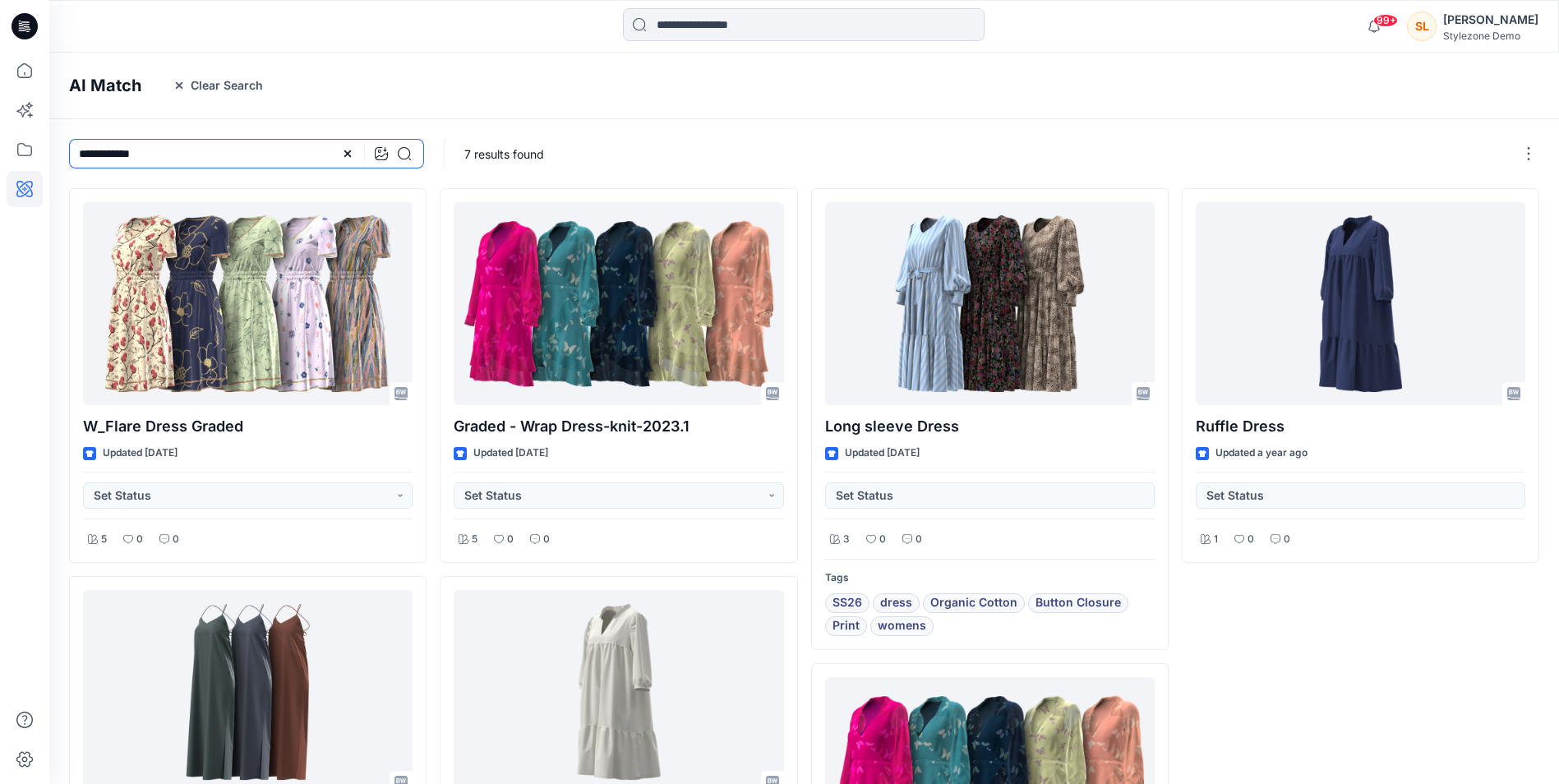
click at [116, 156] on input "**********" at bounding box center [247, 153] width 355 height 30
click at [378, 154] on icon at bounding box center [382, 154] width 14 height 14
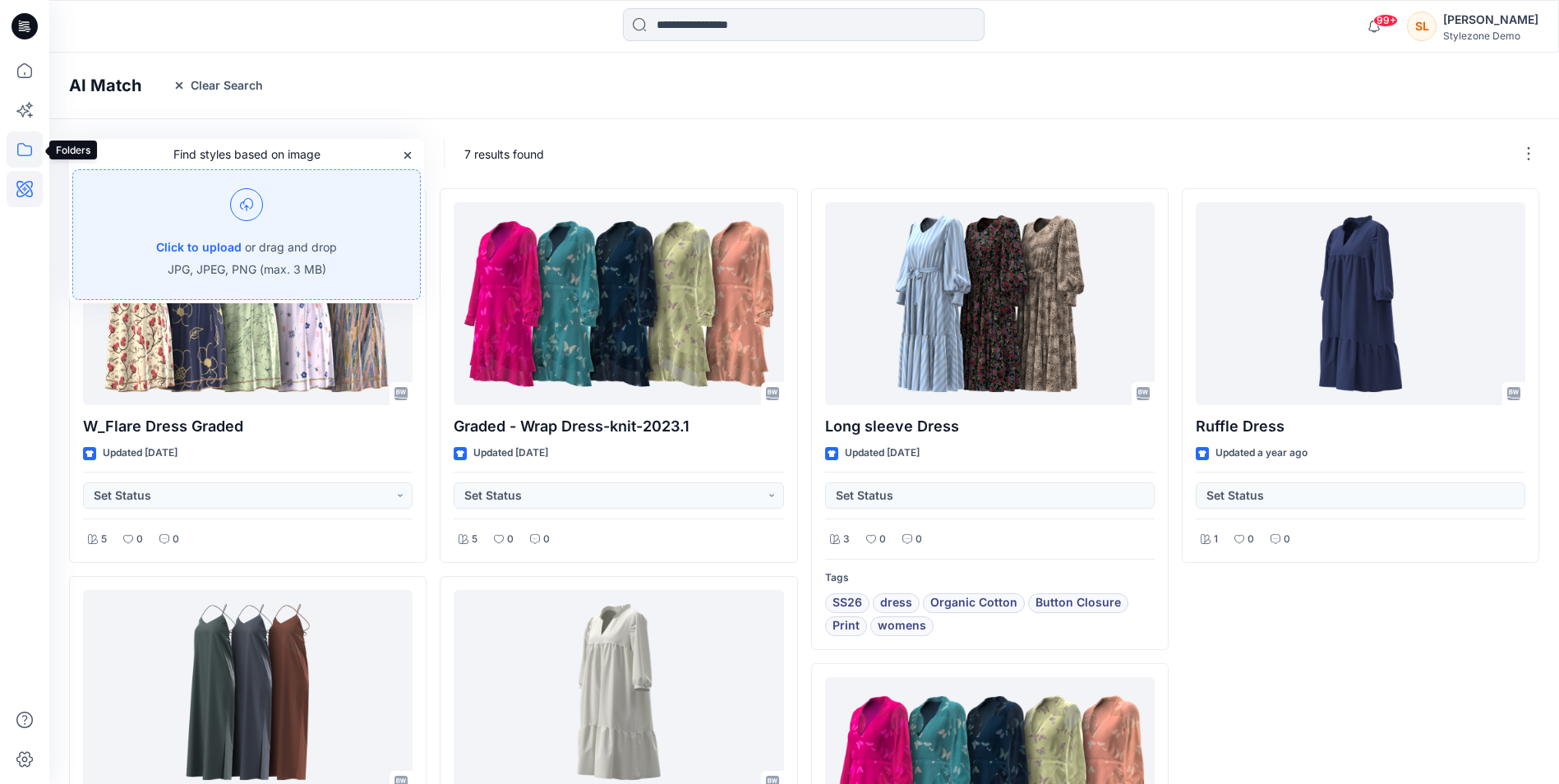
click at [24, 140] on icon at bounding box center [25, 149] width 36 height 36
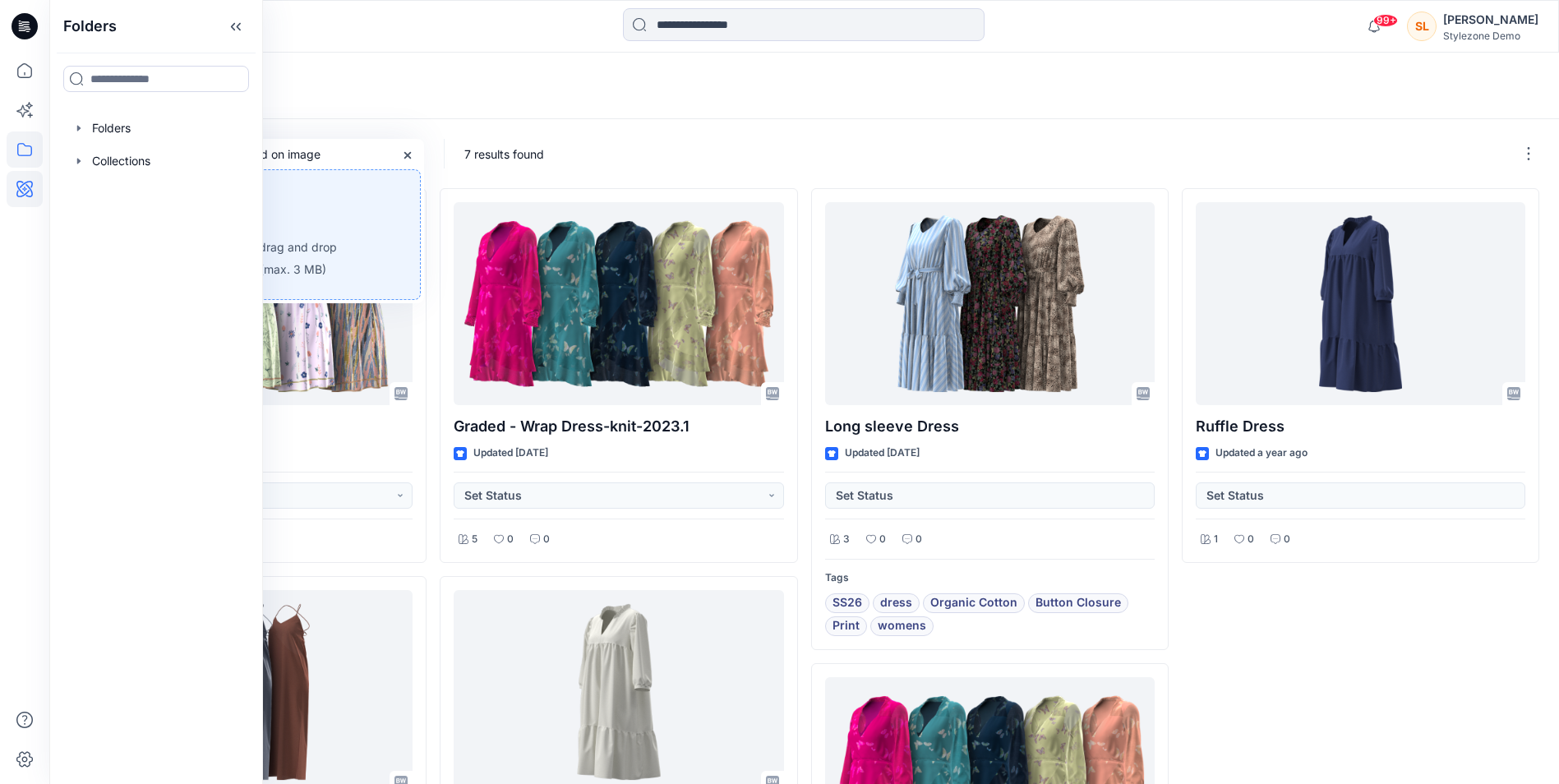
click at [433, 70] on div "AI Match Clear Search" at bounding box center [828, 85] width 1559 height 67
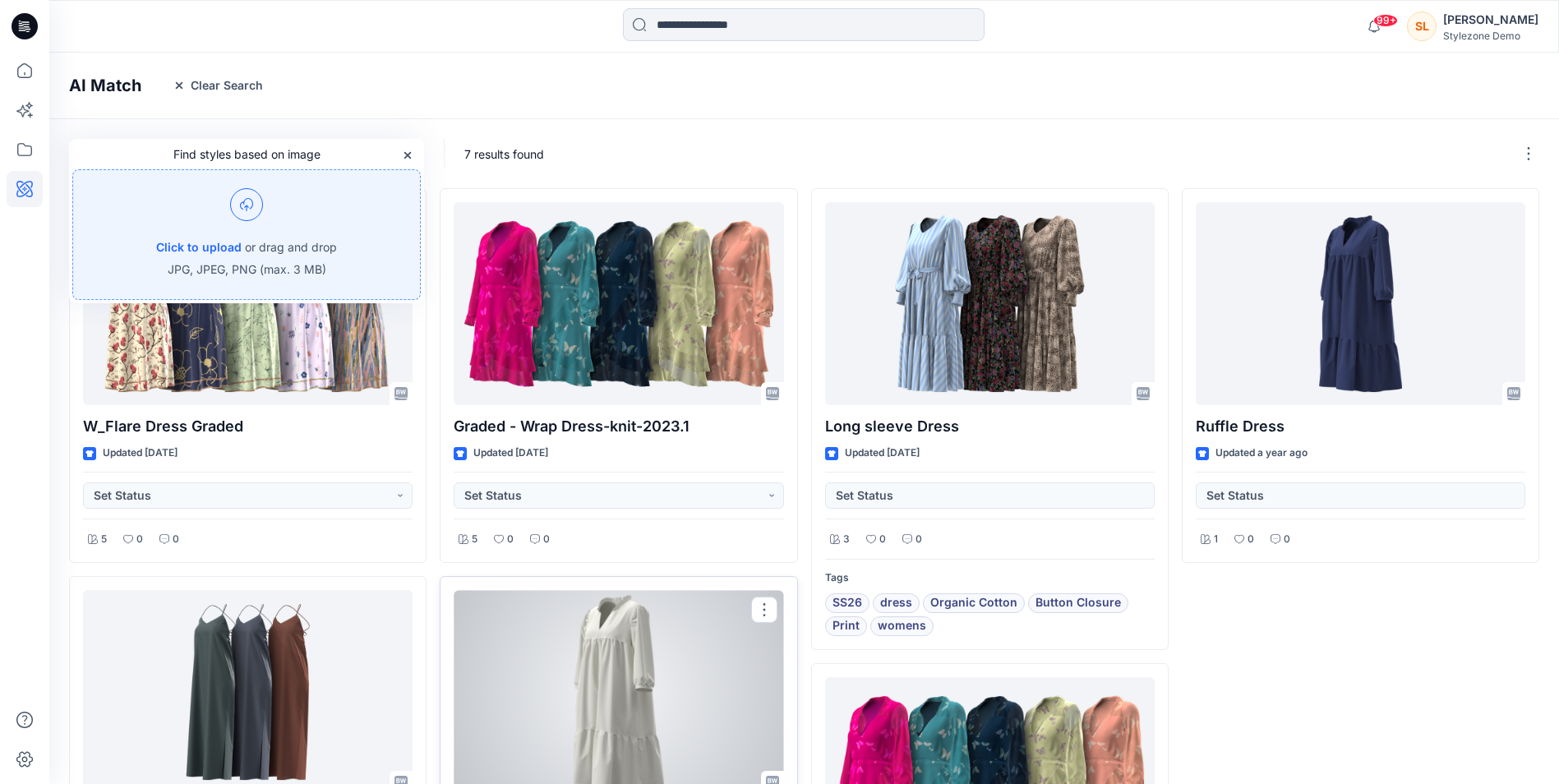
click at [640, 677] on div at bounding box center [618, 692] width 330 height 203
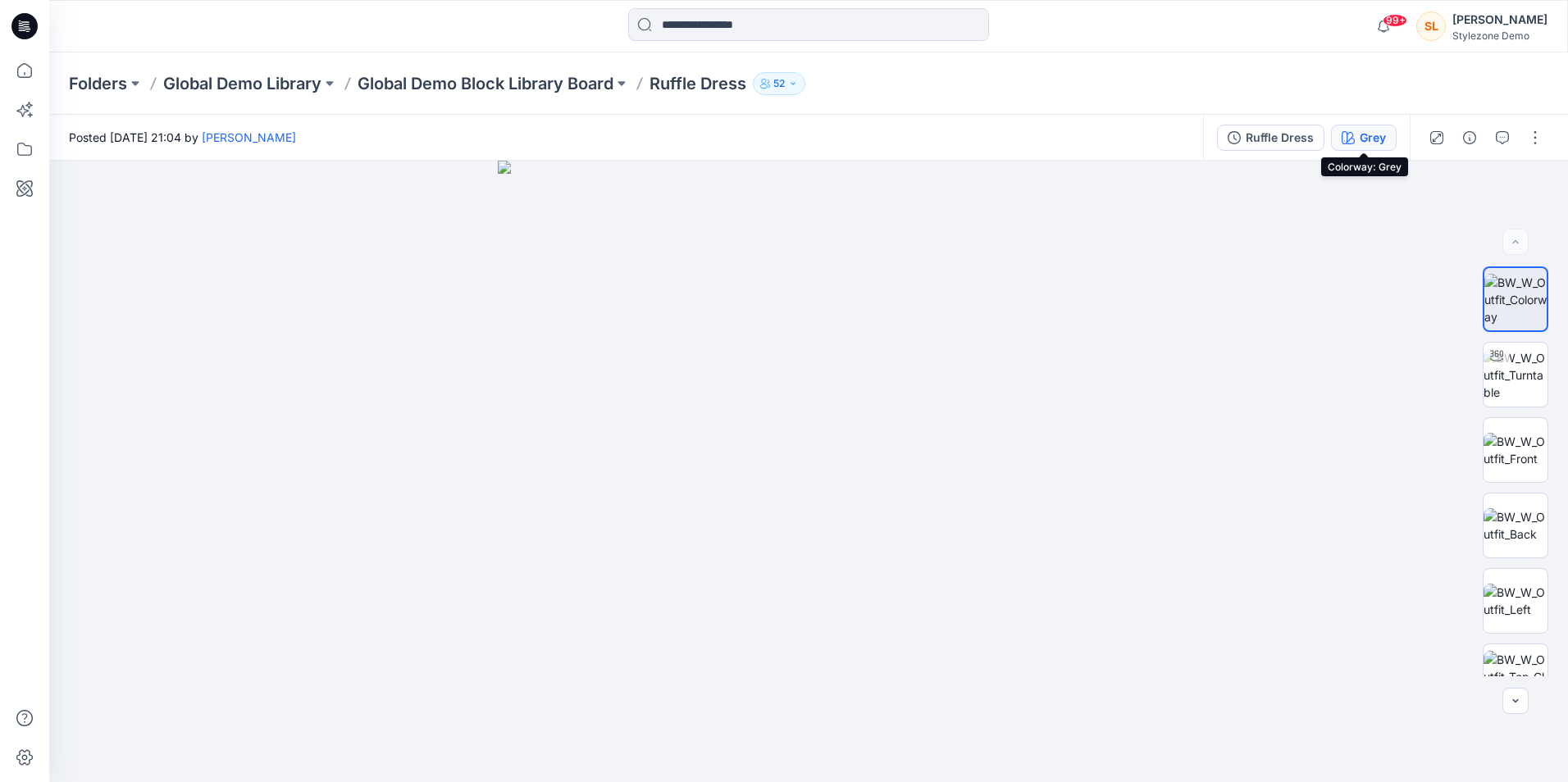
click at [1344, 140] on icon "button" at bounding box center [1344, 140] width 1 height 1
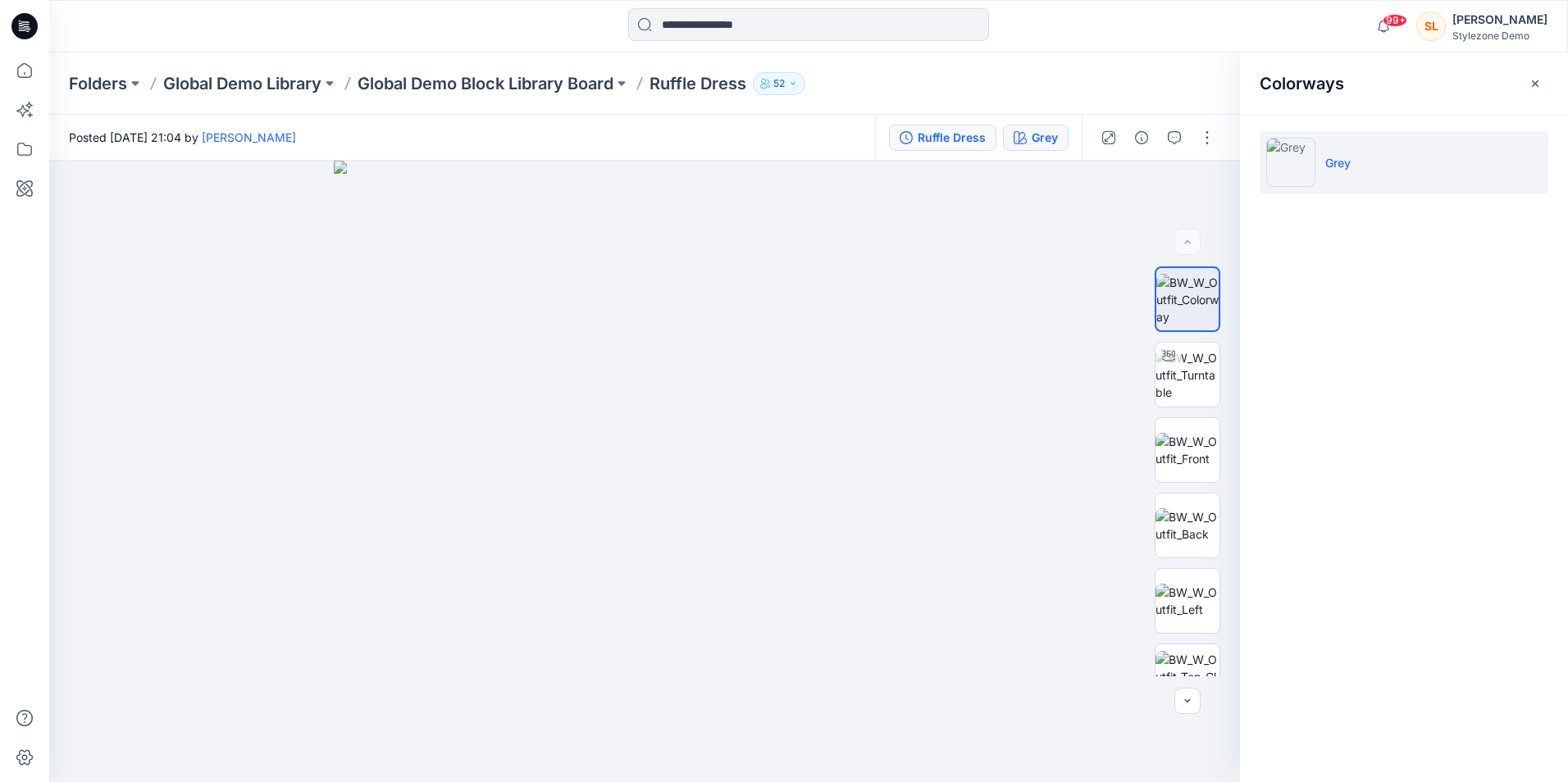
click at [962, 138] on div "Ruffle Dress" at bounding box center [951, 138] width 68 height 18
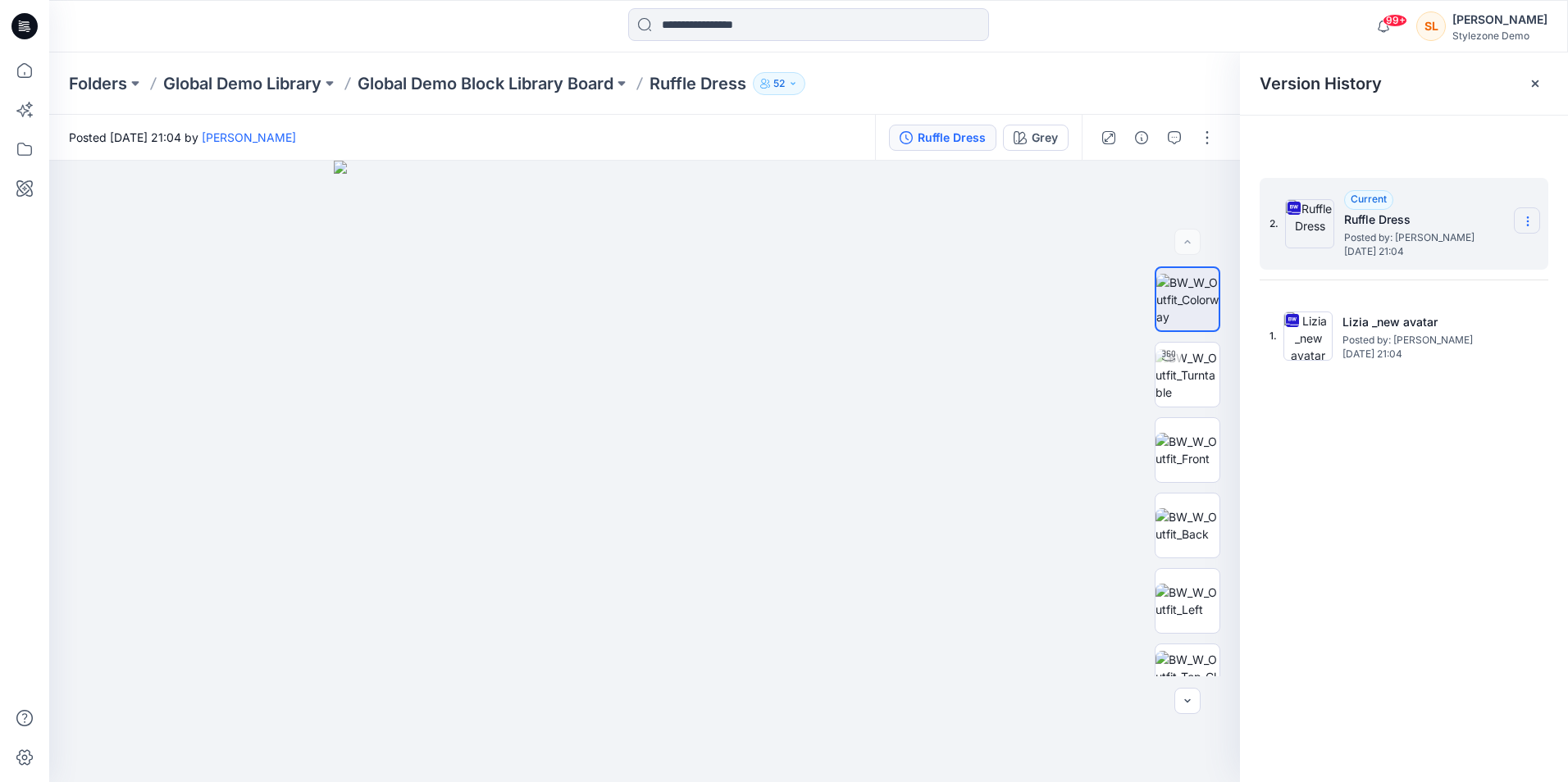
click at [1530, 213] on section at bounding box center [1527, 220] width 26 height 26
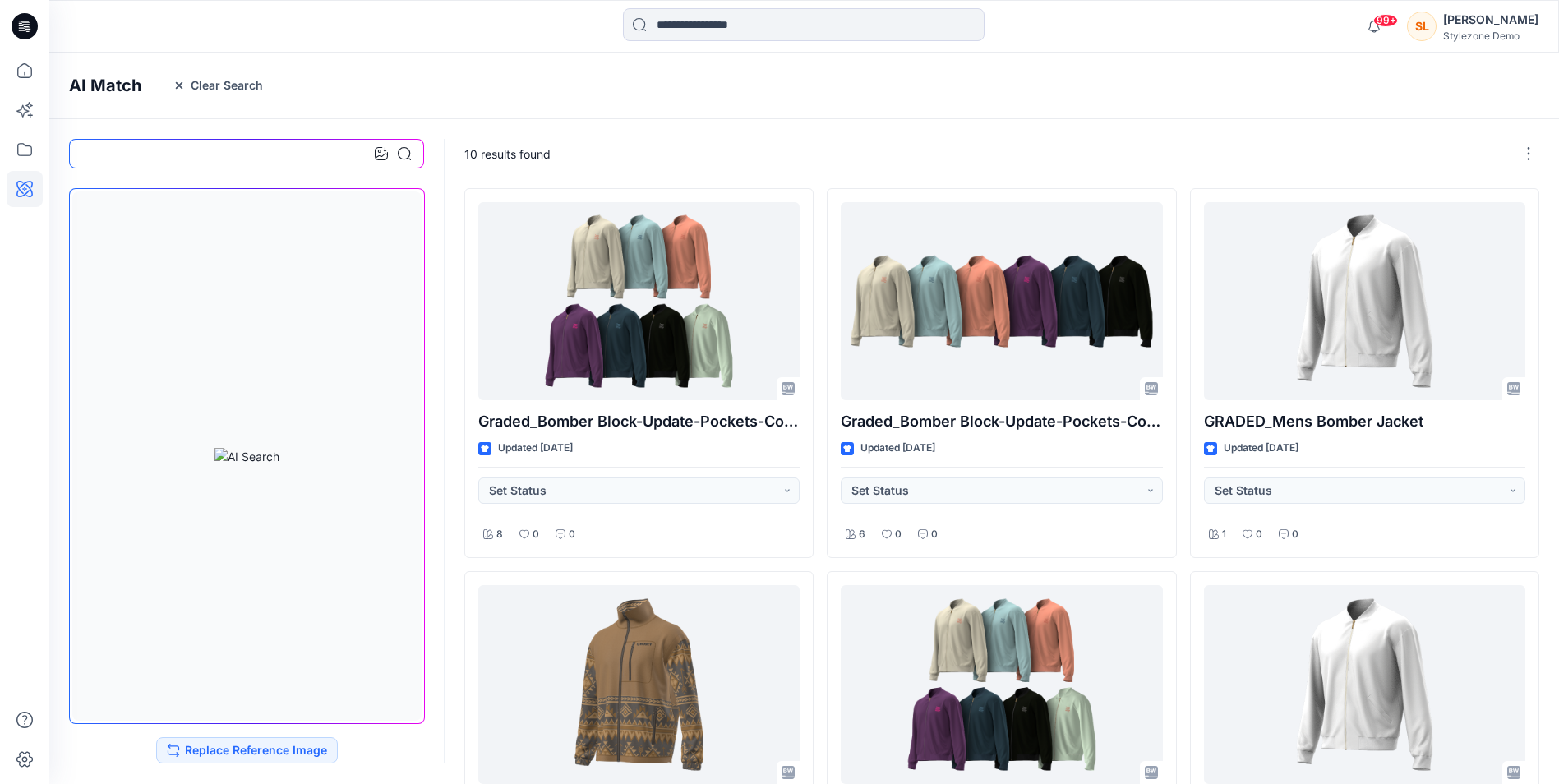
scroll to position [408, 0]
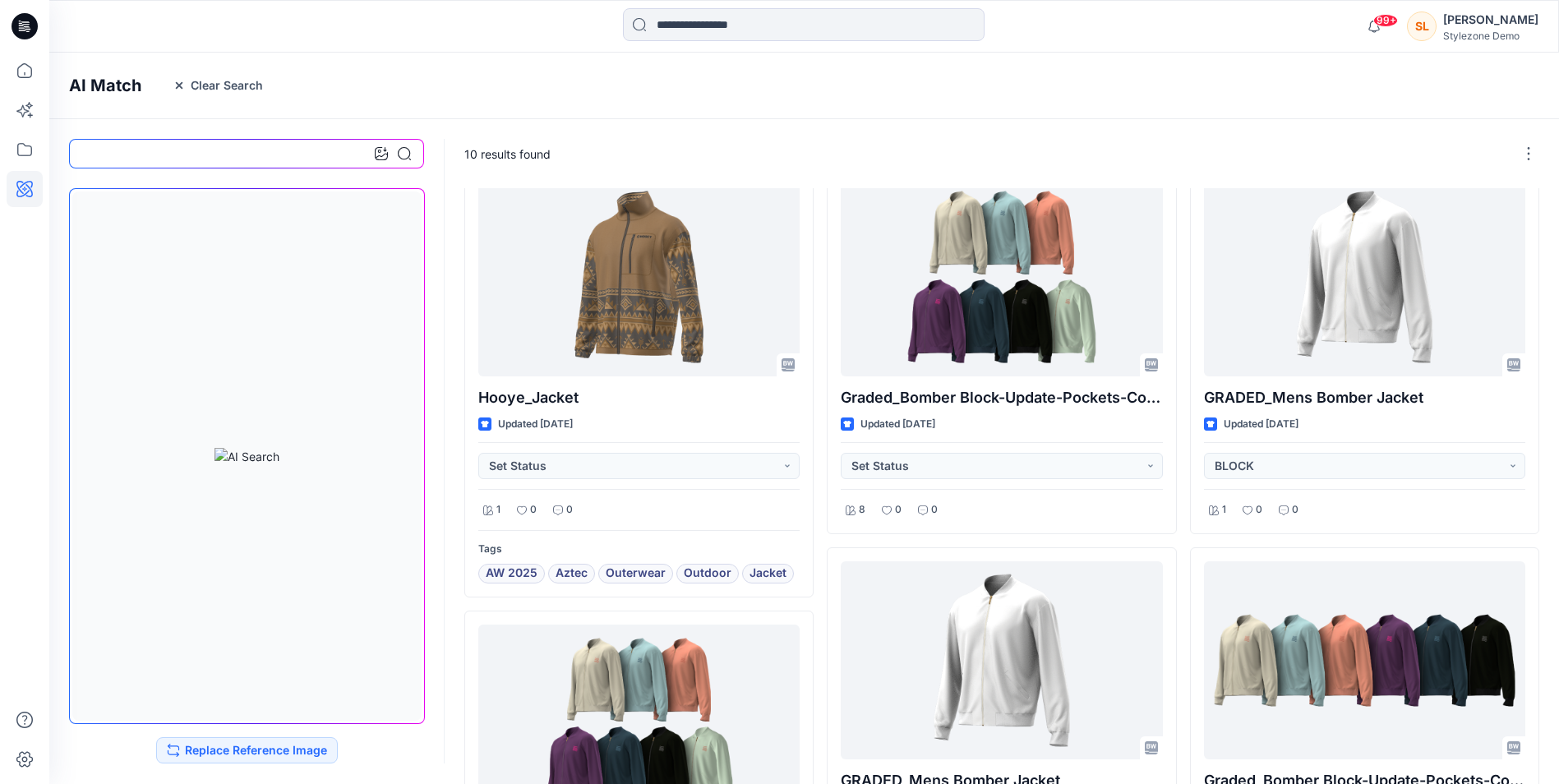
click at [1456, 24] on div "SL Siew Li Oon Stylezone Demo" at bounding box center [1472, 26] width 131 height 33
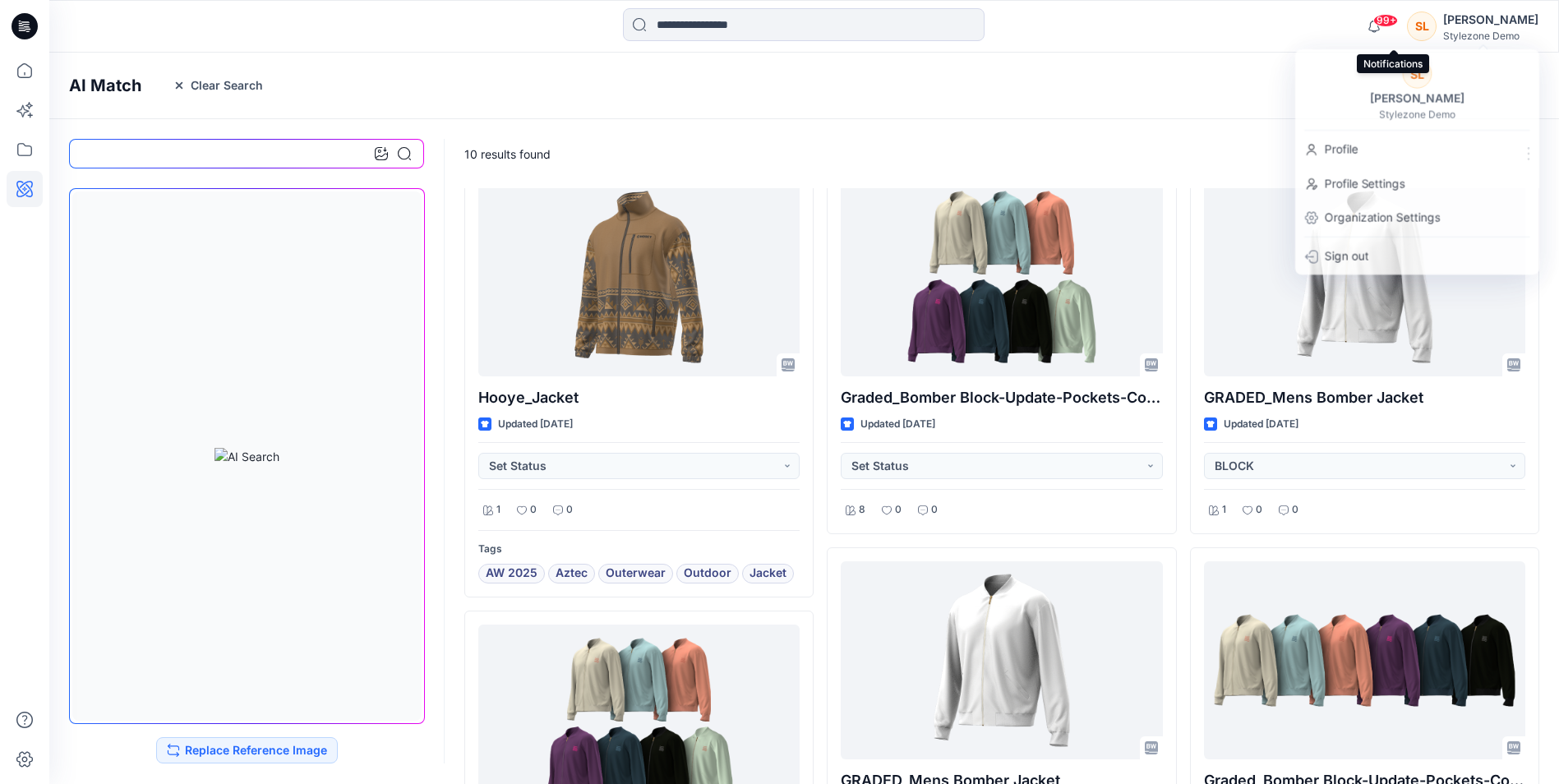
click at [1398, 25] on span "99+" at bounding box center [1386, 21] width 25 height 14
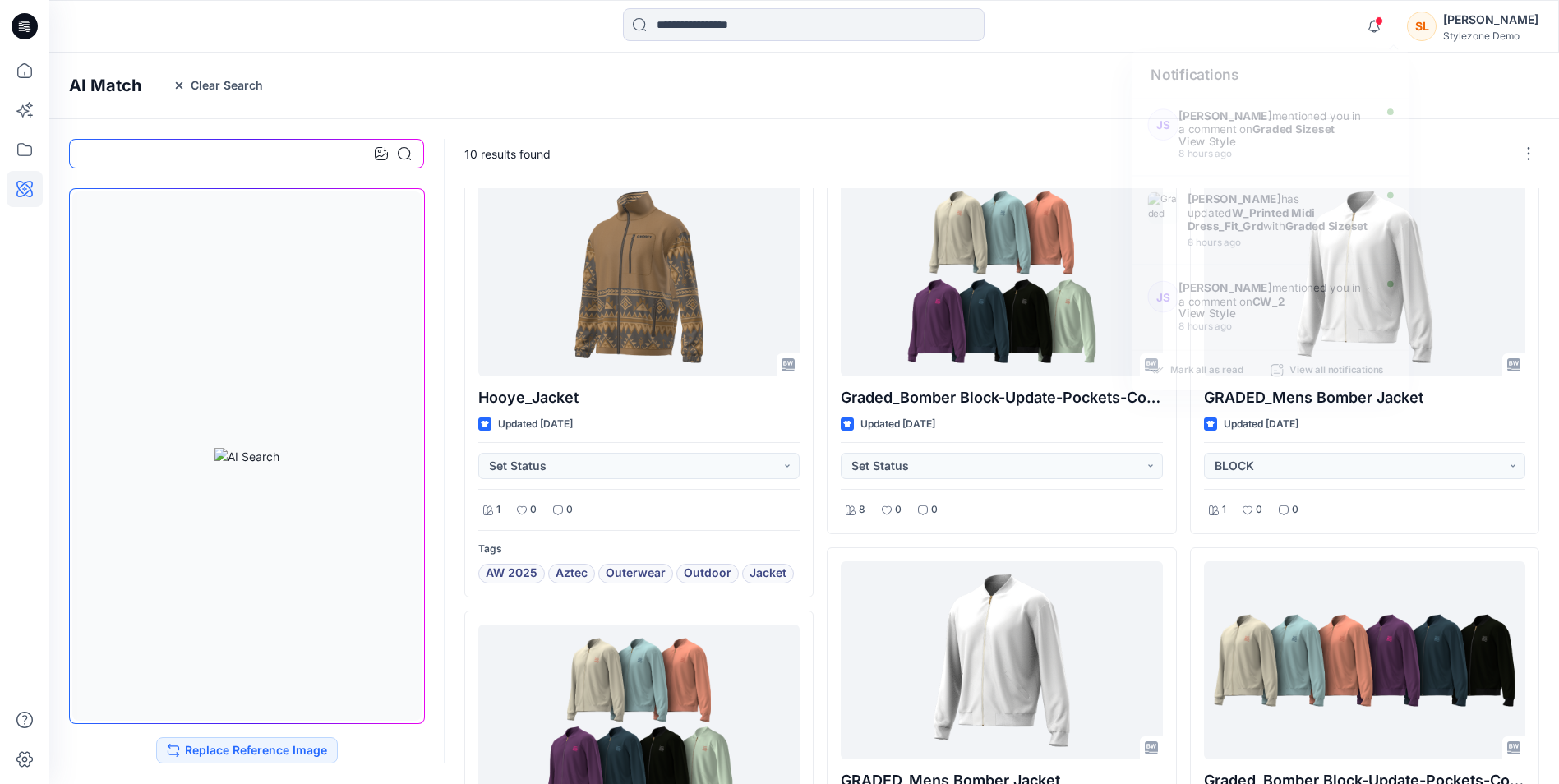
click at [25, 27] on icon at bounding box center [27, 26] width 7 height 1
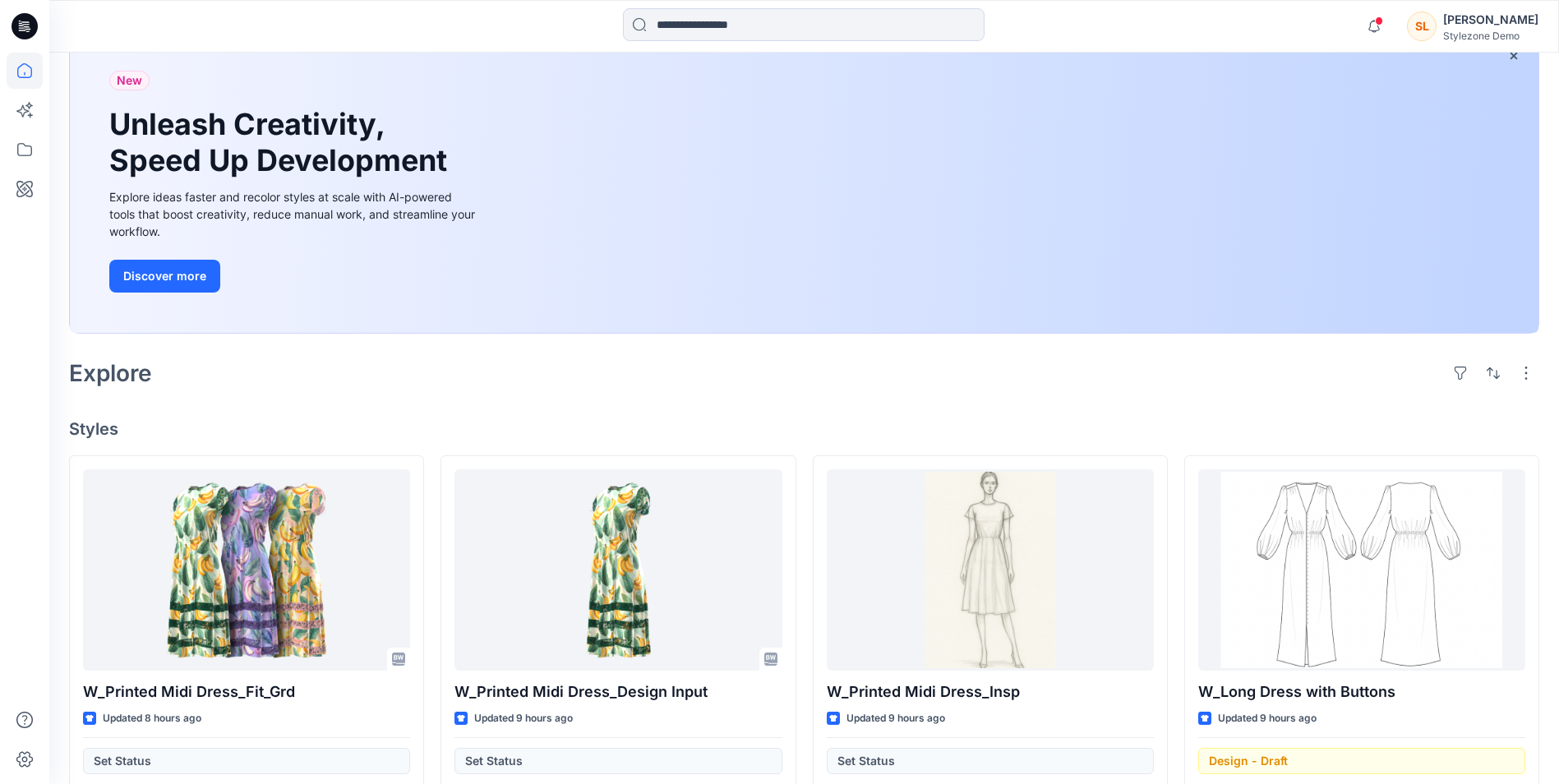
click at [1436, 19] on div "SL" at bounding box center [1421, 26] width 30 height 30
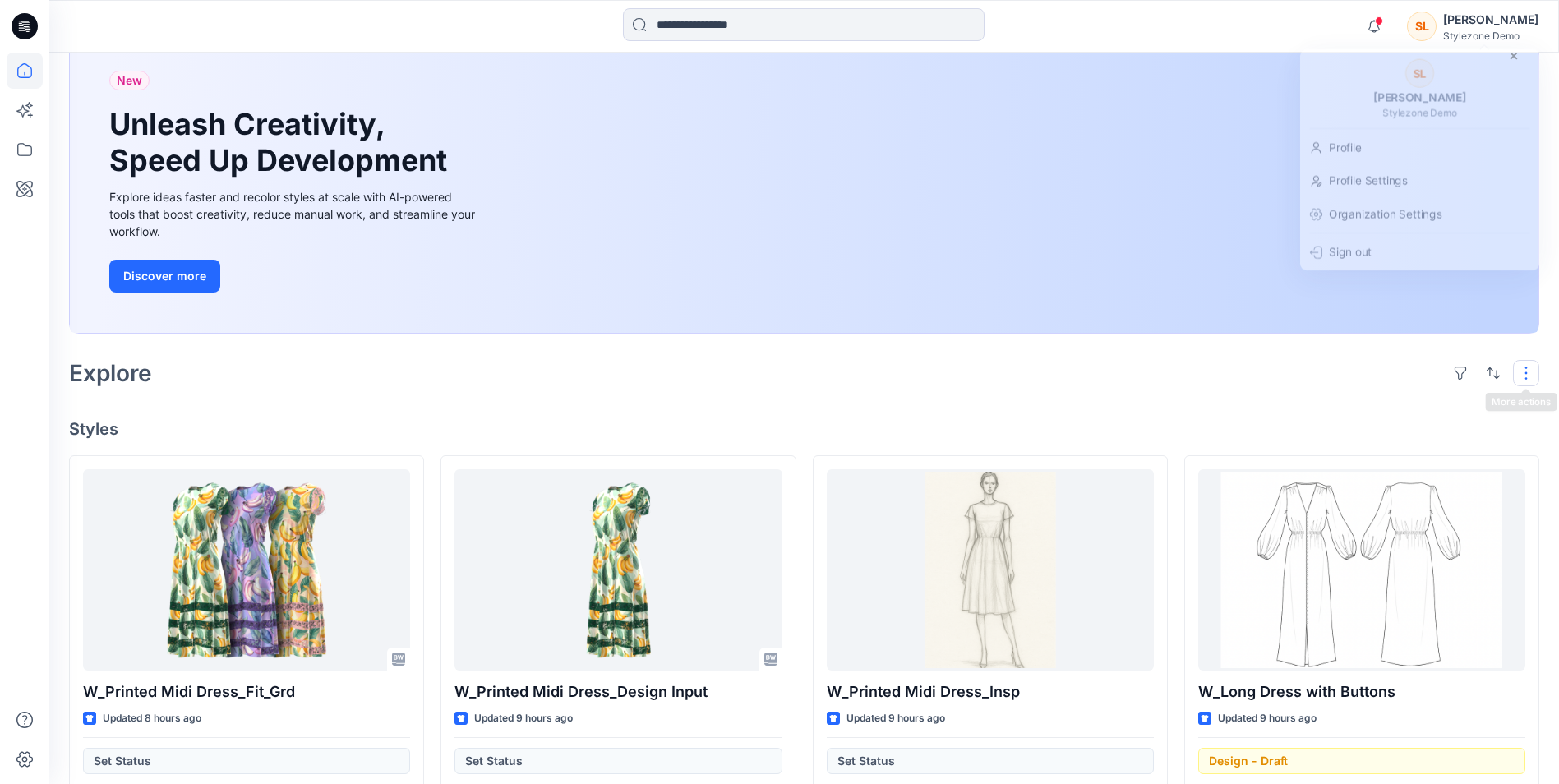
click at [1532, 372] on button "button" at bounding box center [1526, 373] width 26 height 26
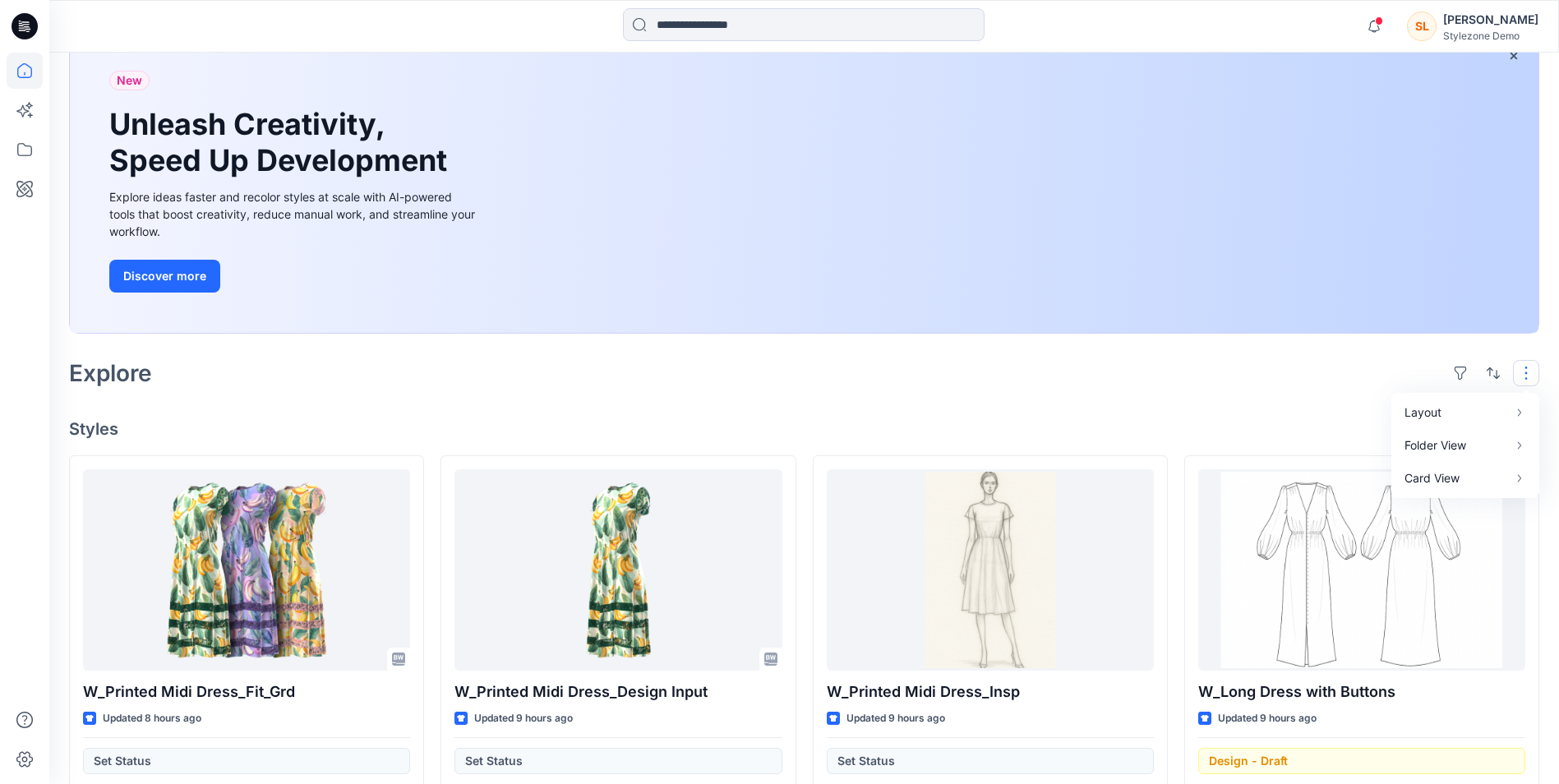
click at [1532, 370] on button "button" at bounding box center [1526, 373] width 26 height 26
click at [1505, 22] on div "[PERSON_NAME]" at bounding box center [1490, 19] width 96 height 19
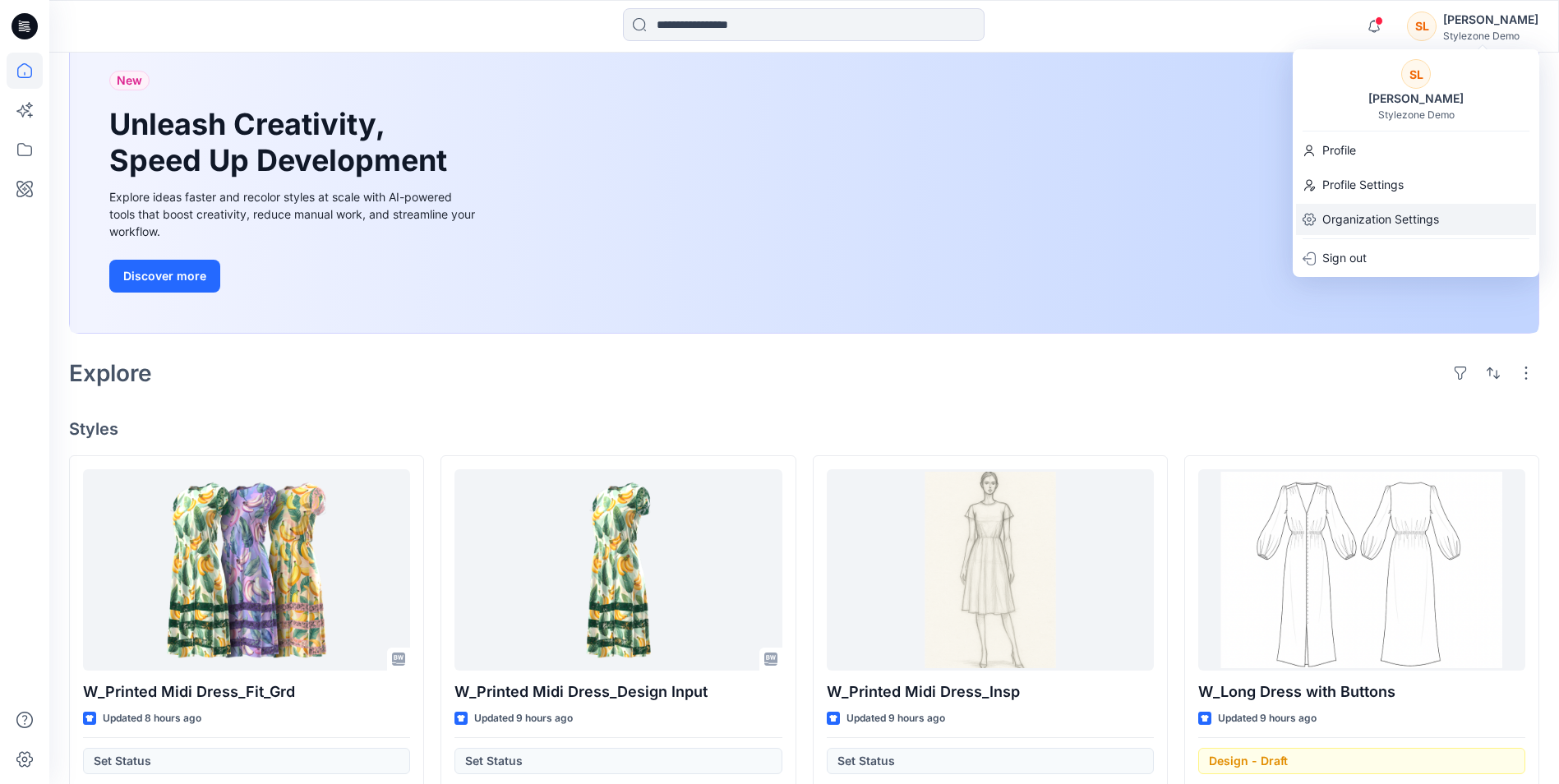
click at [1396, 229] on p "Organization Settings" at bounding box center [1381, 219] width 117 height 31
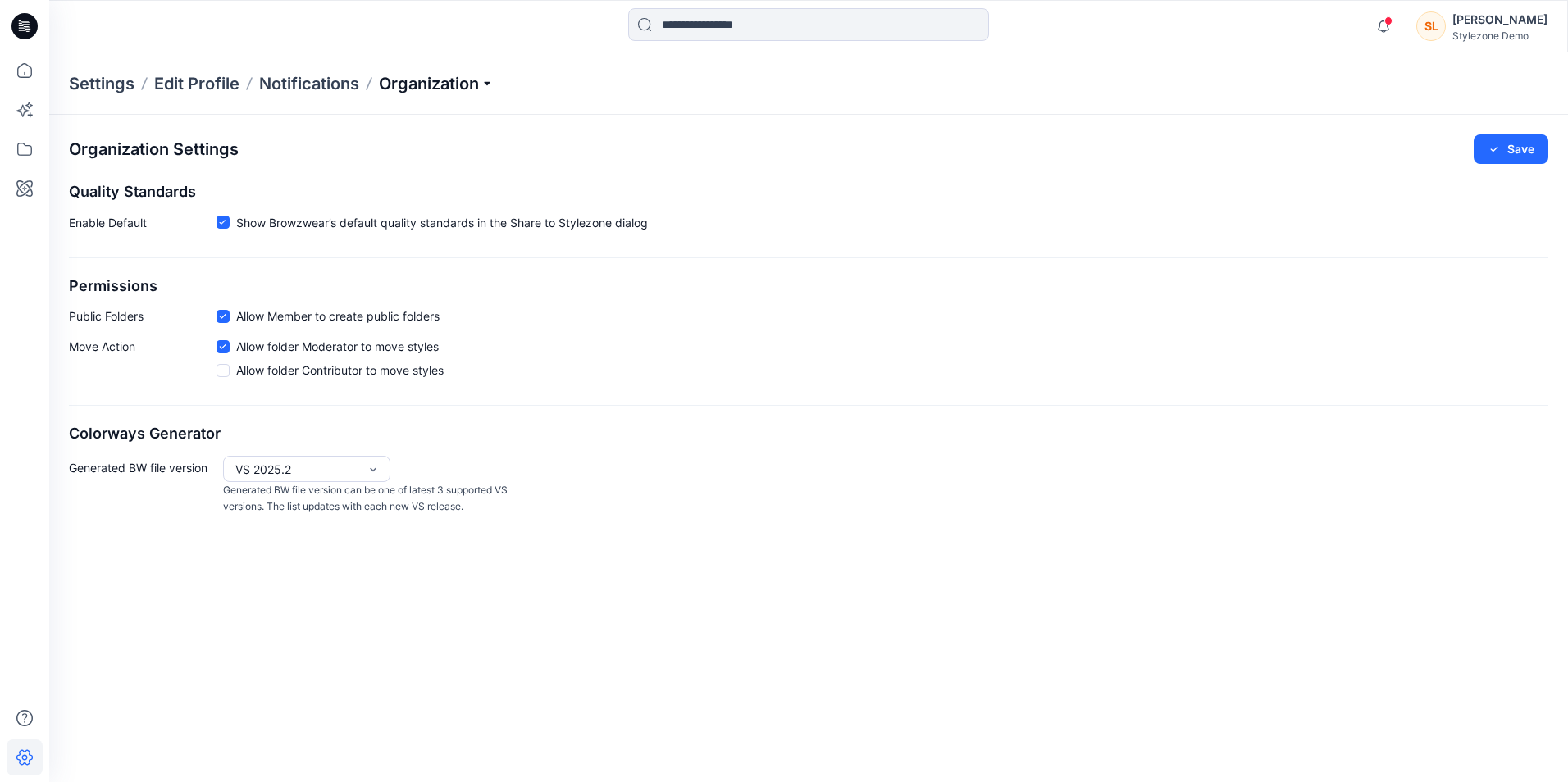
click at [454, 75] on p "Organization" at bounding box center [436, 84] width 115 height 23
click at [1497, 30] on div "Stylezone Demo" at bounding box center [1500, 35] width 95 height 13
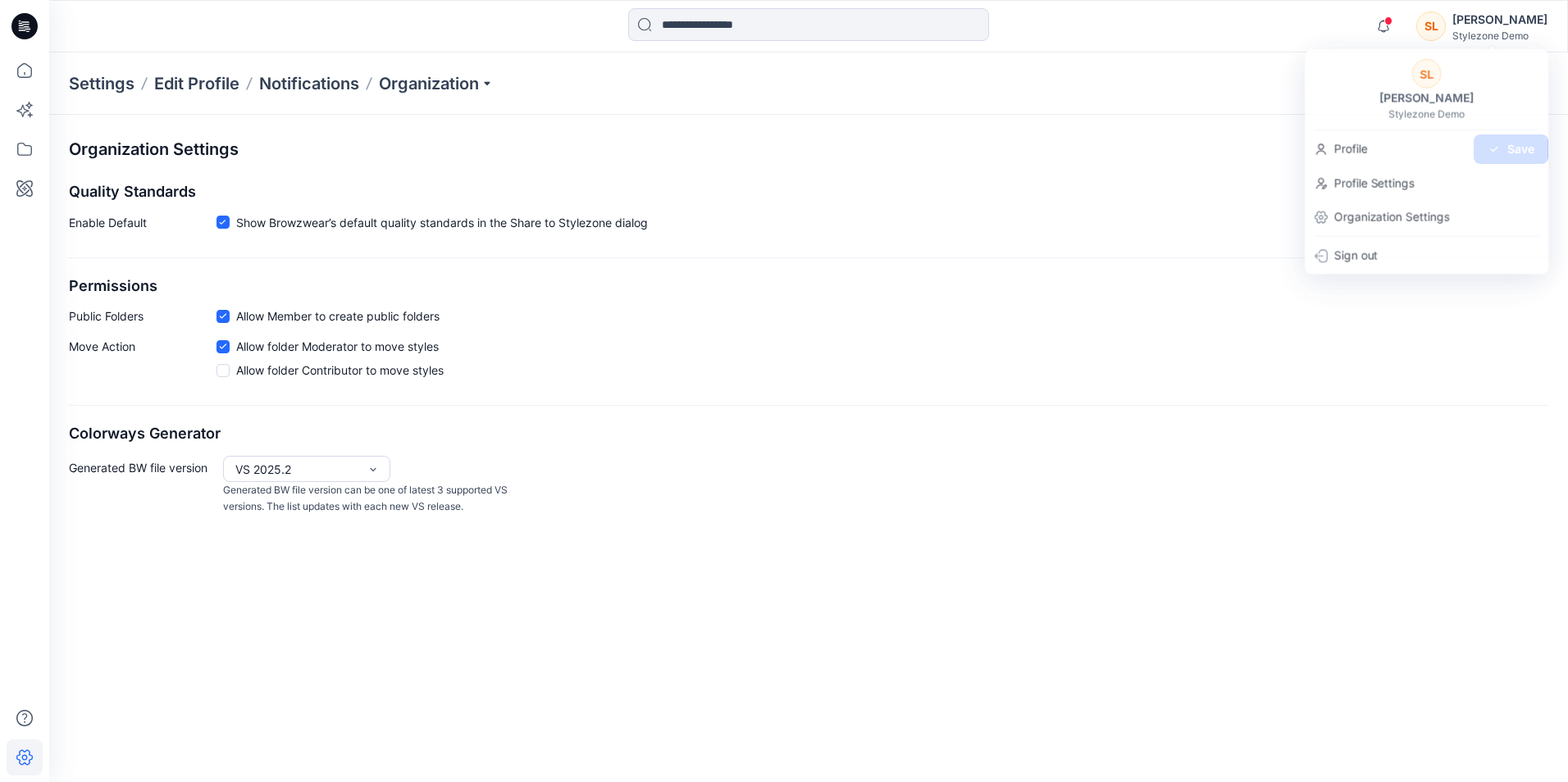
click at [33, 22] on icon at bounding box center [24, 26] width 26 height 26
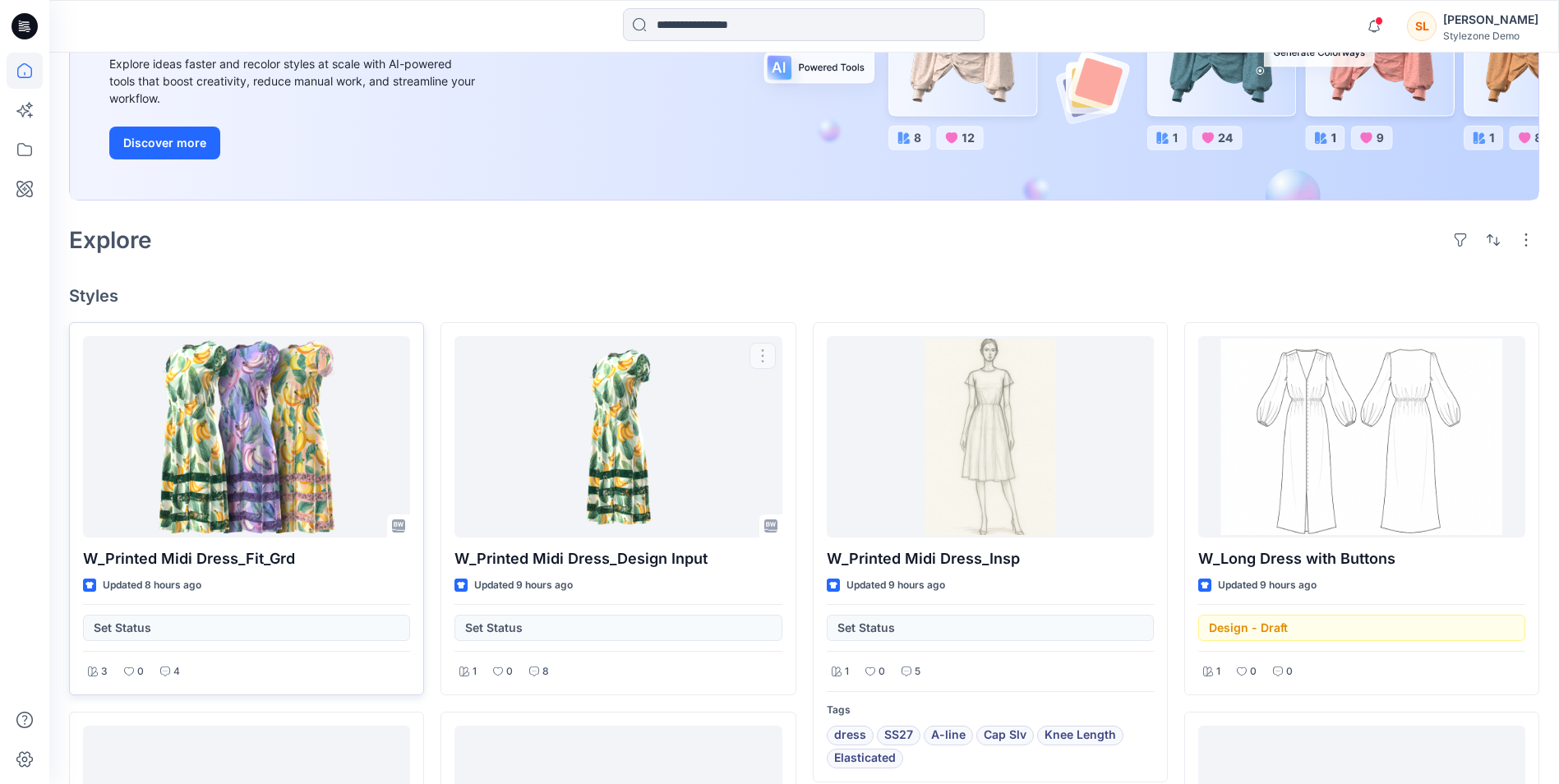
scroll to position [246, 0]
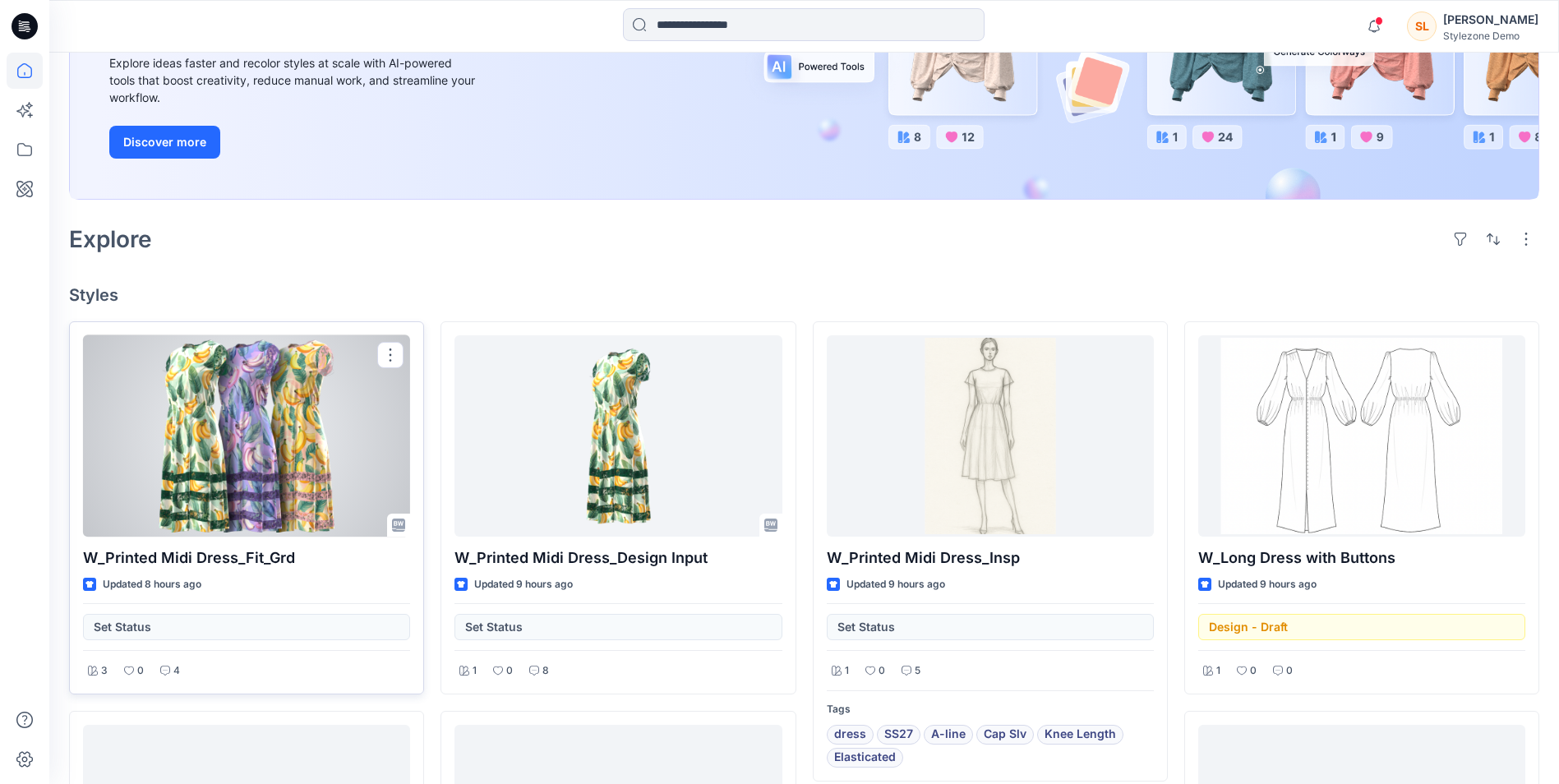
click at [304, 454] on div at bounding box center [246, 436] width 327 height 201
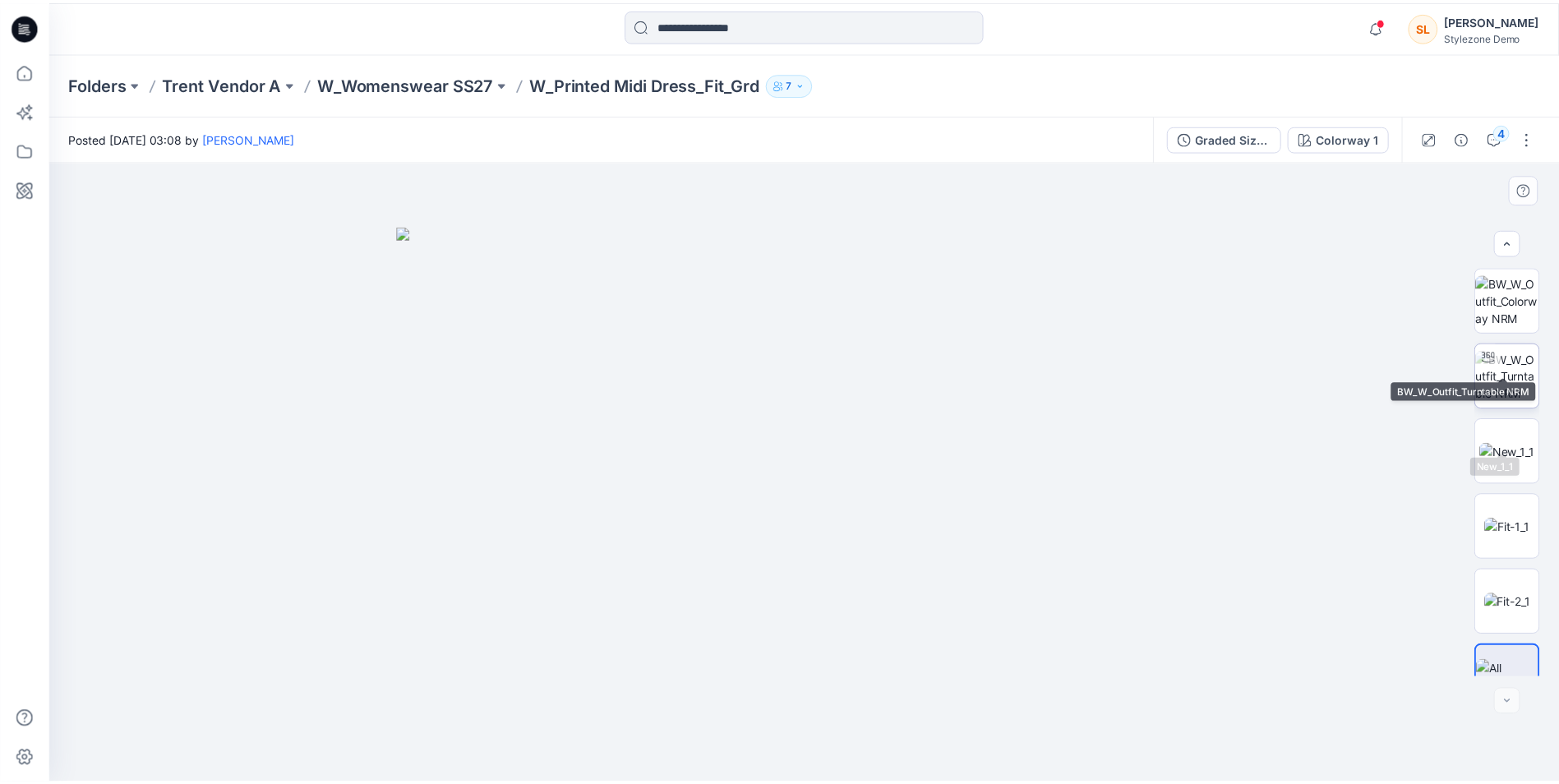
scroll to position [33, 0]
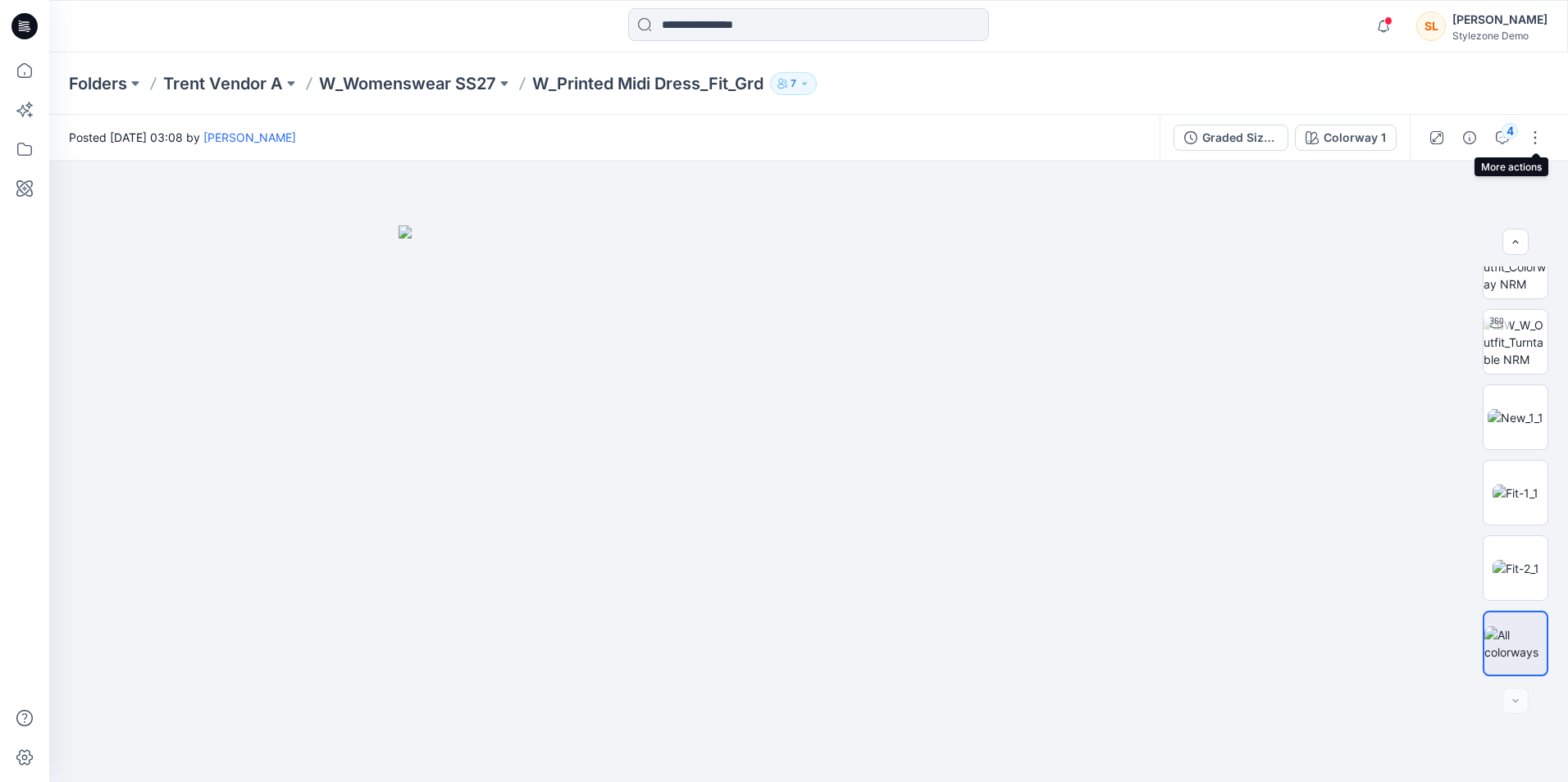
drag, startPoint x: 1533, startPoint y: 141, endPoint x: 1476, endPoint y: 94, distance: 73.9
click at [1476, 94] on div "Folders Trent Vendor A W_Womenswear SS27 W_Printed Midi Dress_Fit_Grd 7" at bounding box center [808, 84] width 1518 height 62
click at [32, 183] on icon at bounding box center [24, 188] width 16 height 16
